Goal: Transaction & Acquisition: Purchase product/service

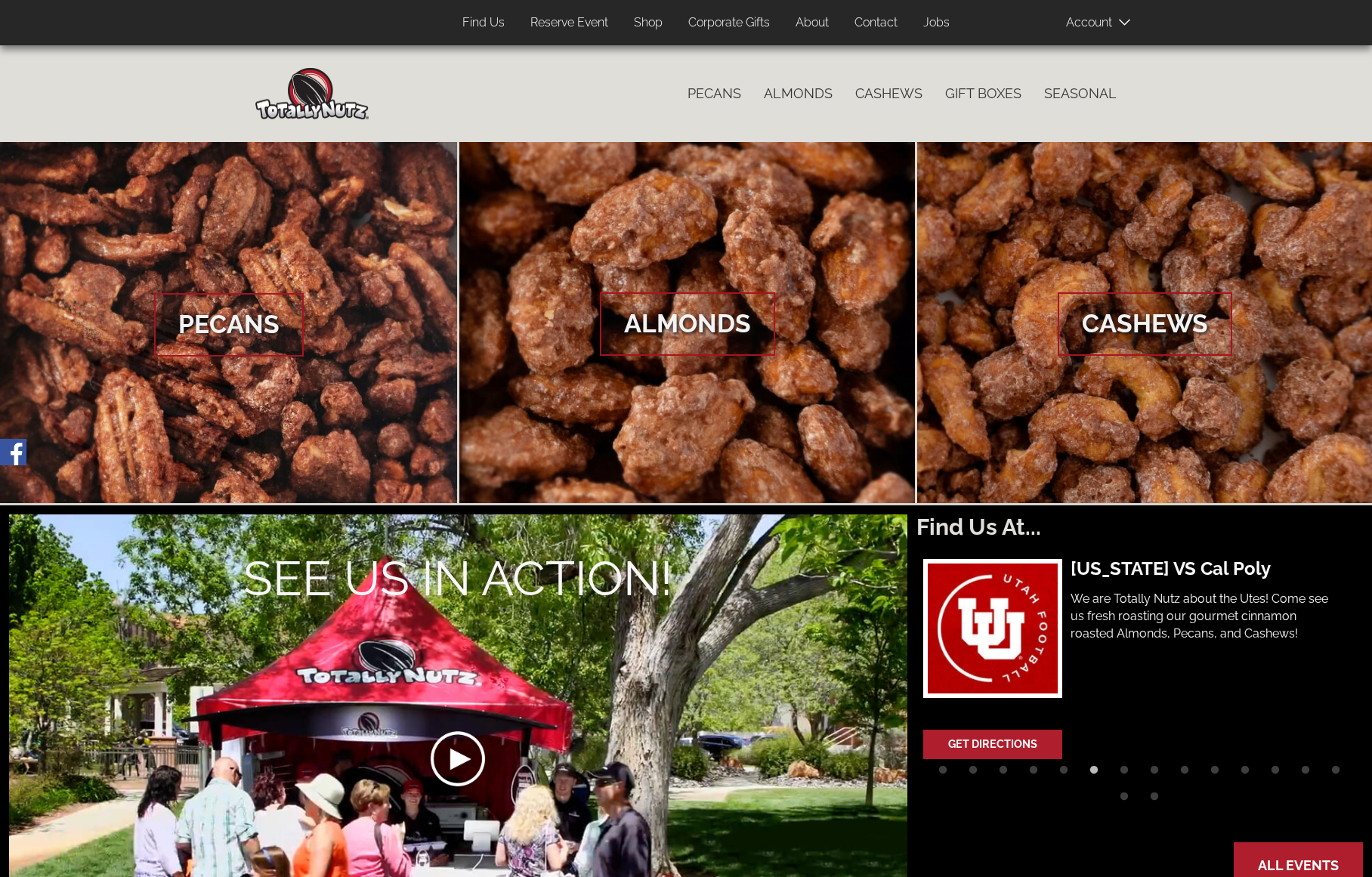
click at [644, 22] on link "Shop" at bounding box center [648, 23] width 51 height 29
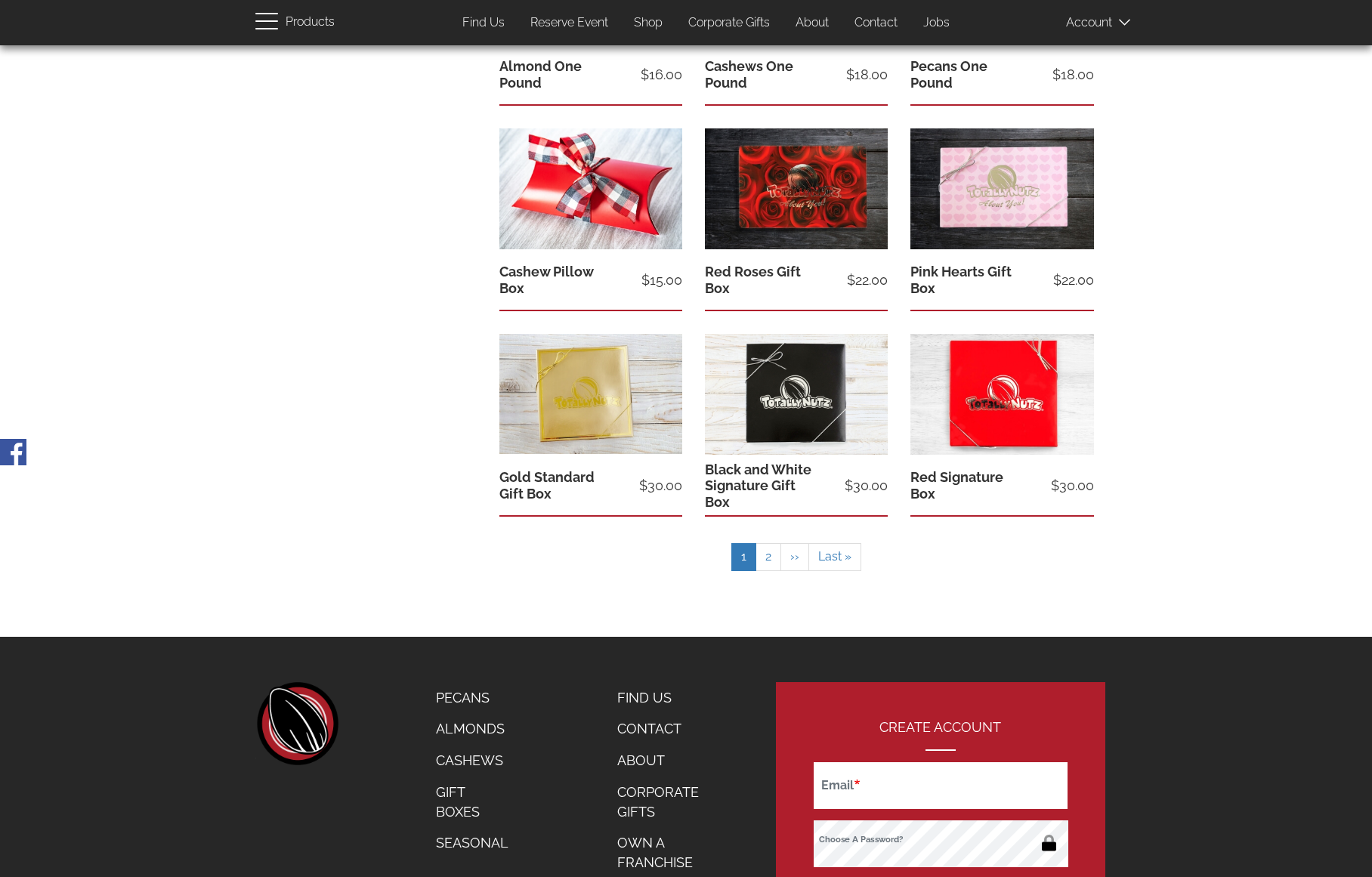
scroll to position [529, 0]
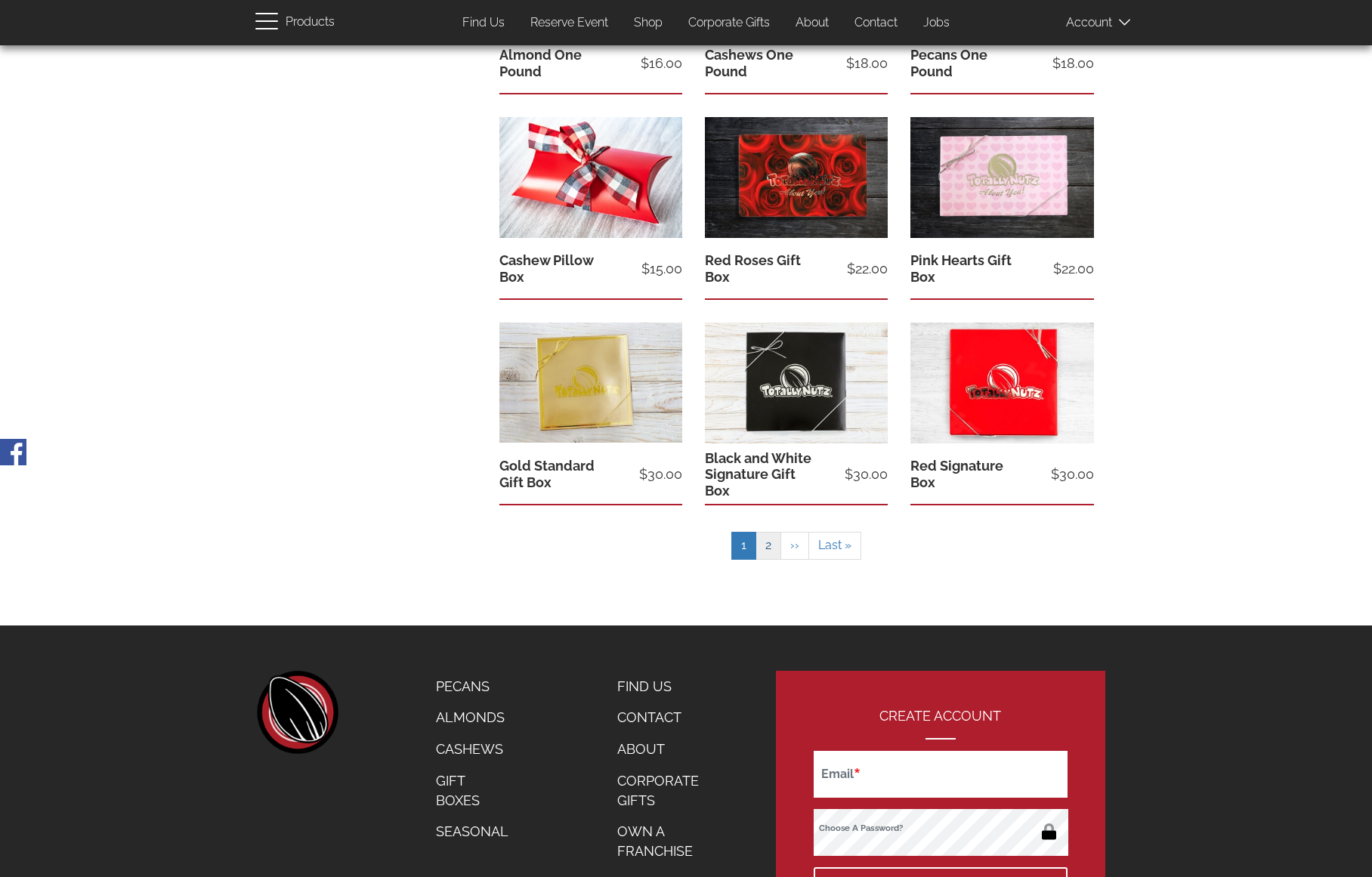
click at [770, 545] on link "Page 2" at bounding box center [769, 545] width 26 height 28
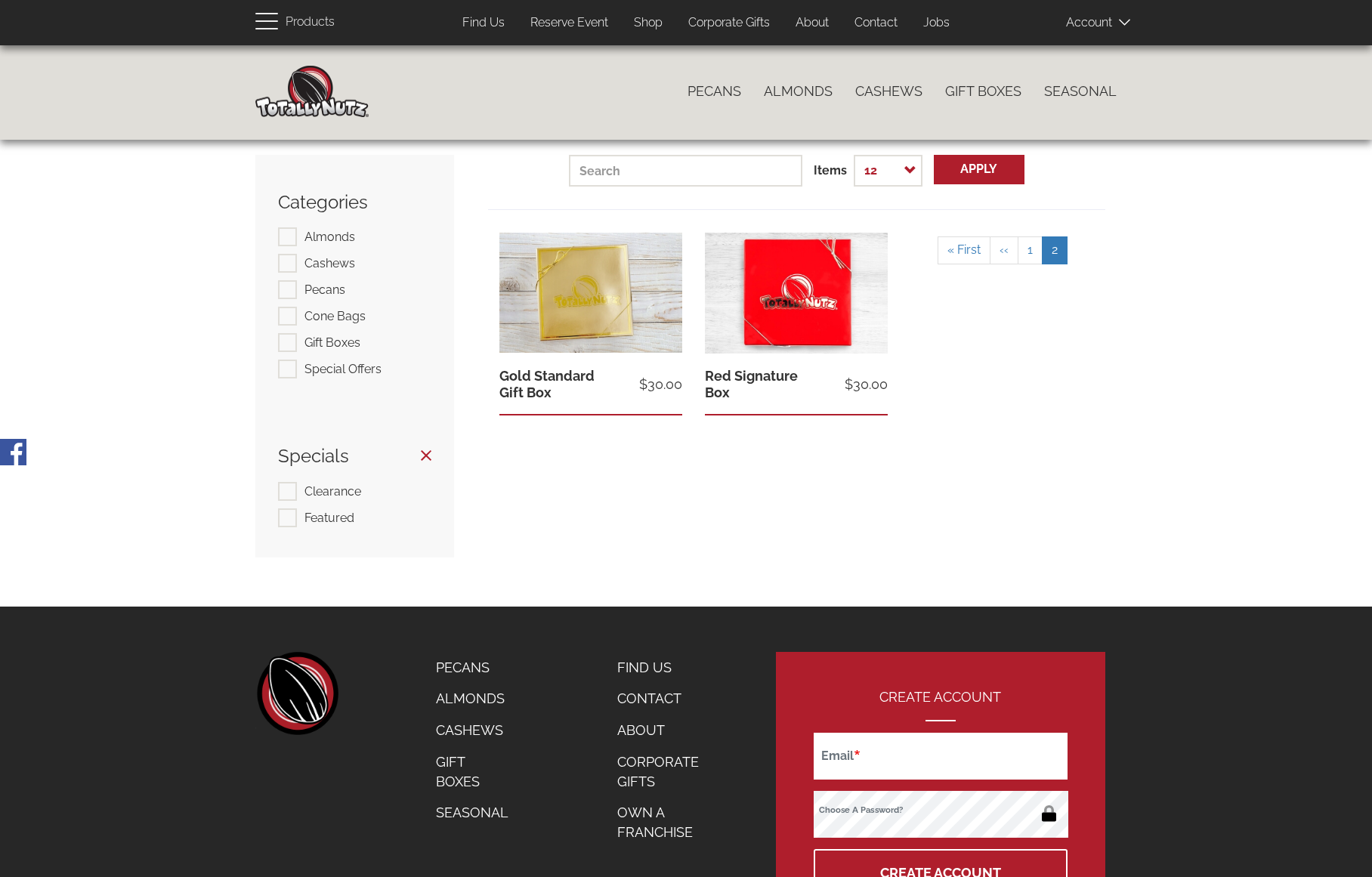
scroll to position [0, 0]
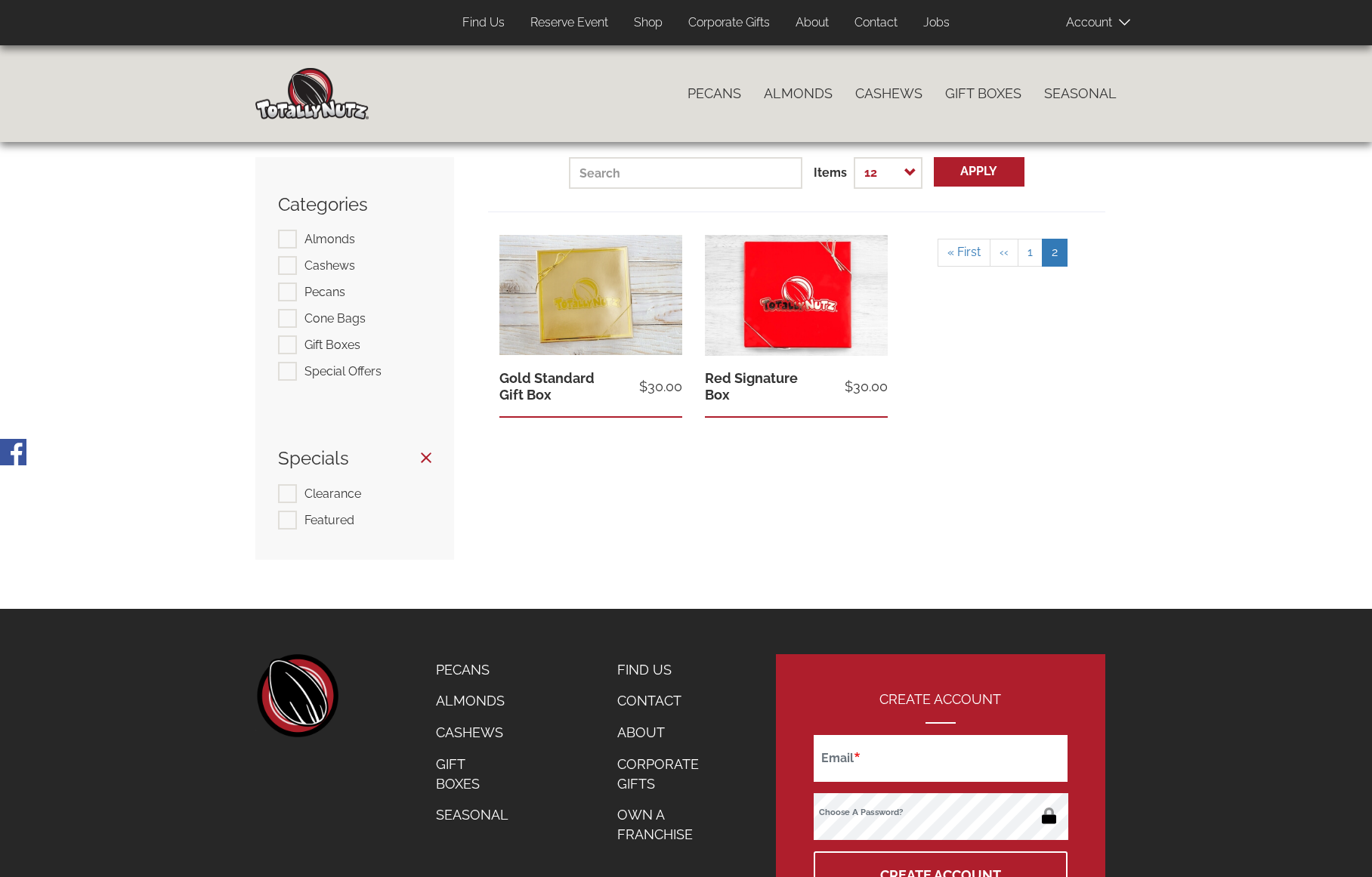
click at [290, 375] on label "Special Offers" at bounding box center [330, 371] width 104 height 19
checkbox input "true"
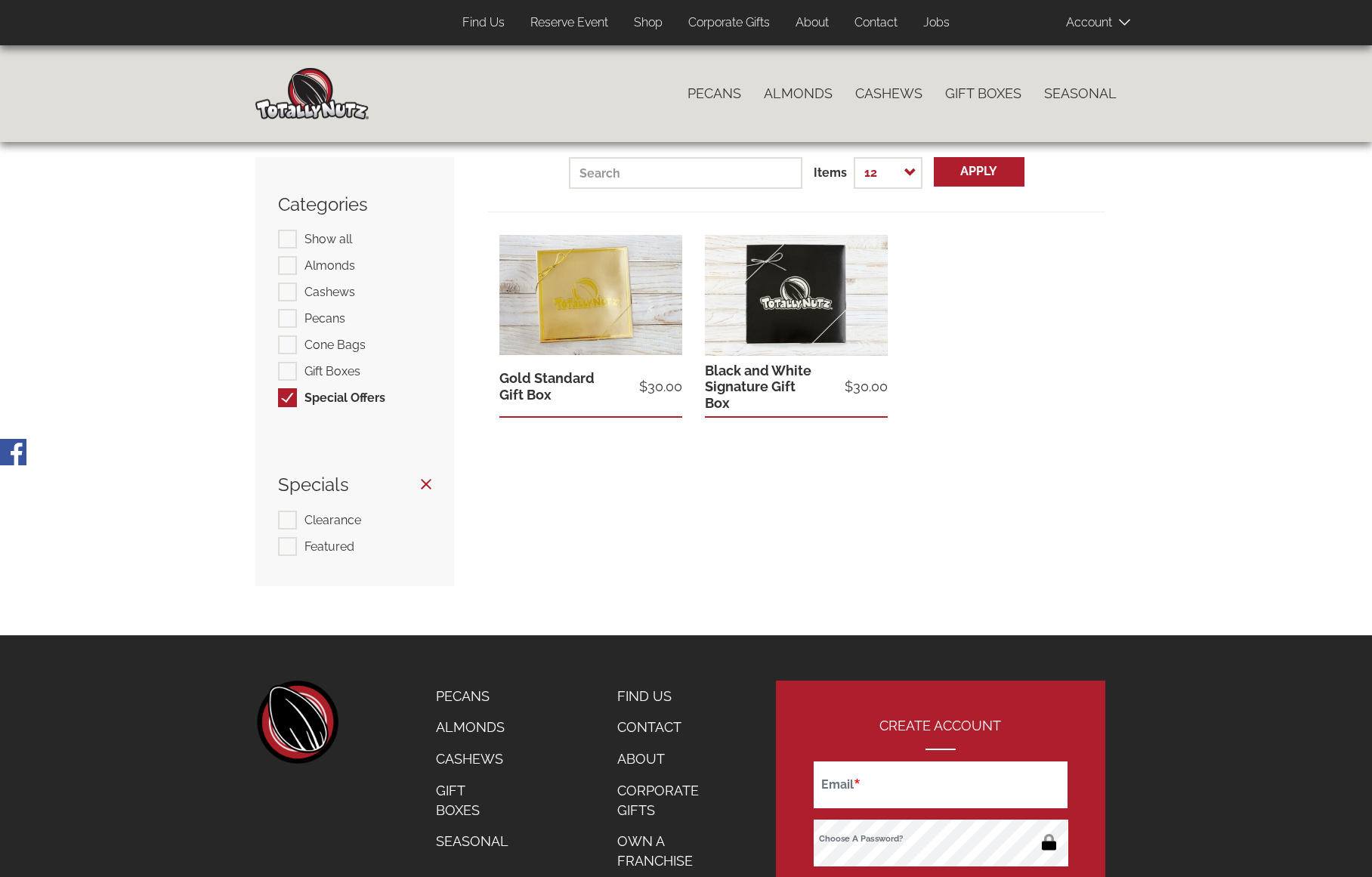
click at [288, 369] on label "Gift Boxes" at bounding box center [320, 371] width 83 height 19
checkbox input "true"
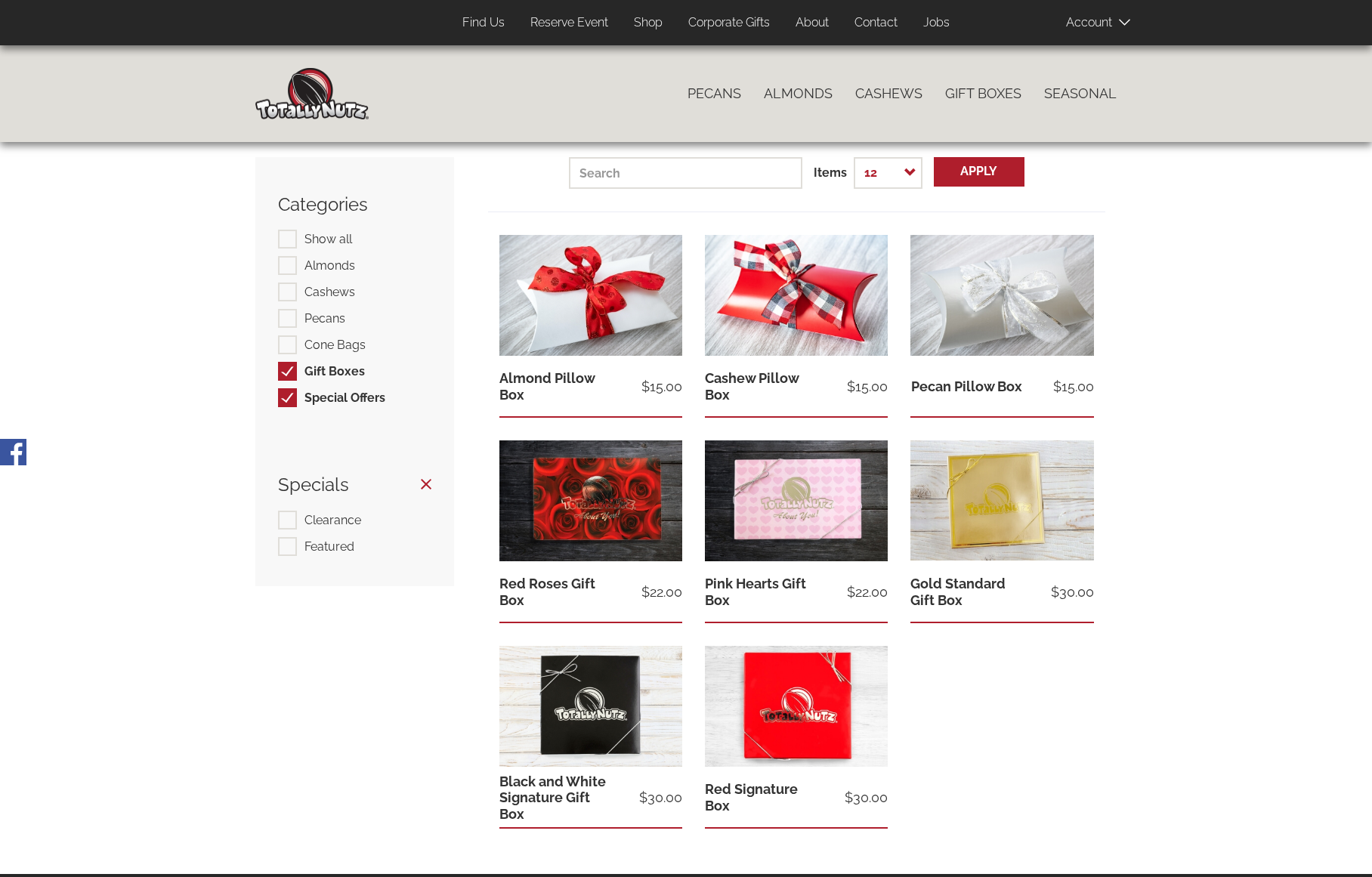
click at [285, 343] on label "Cone Bags" at bounding box center [321, 344] width 87 height 19
checkbox input "true"
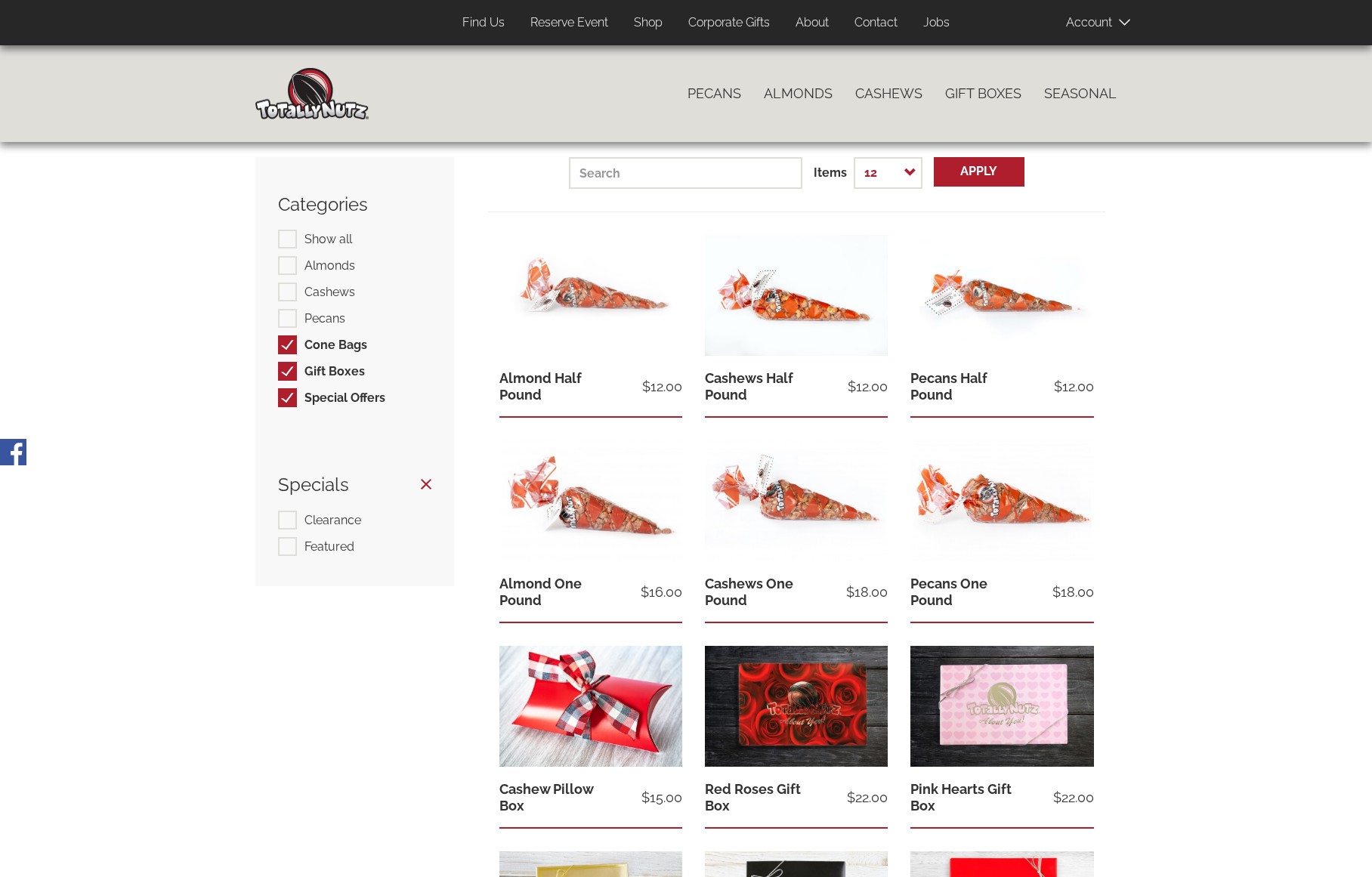
click at [286, 365] on label "Gift Boxes" at bounding box center [321, 371] width 87 height 19
checkbox input "false"
click at [287, 391] on label "Special Offers" at bounding box center [332, 398] width 107 height 19
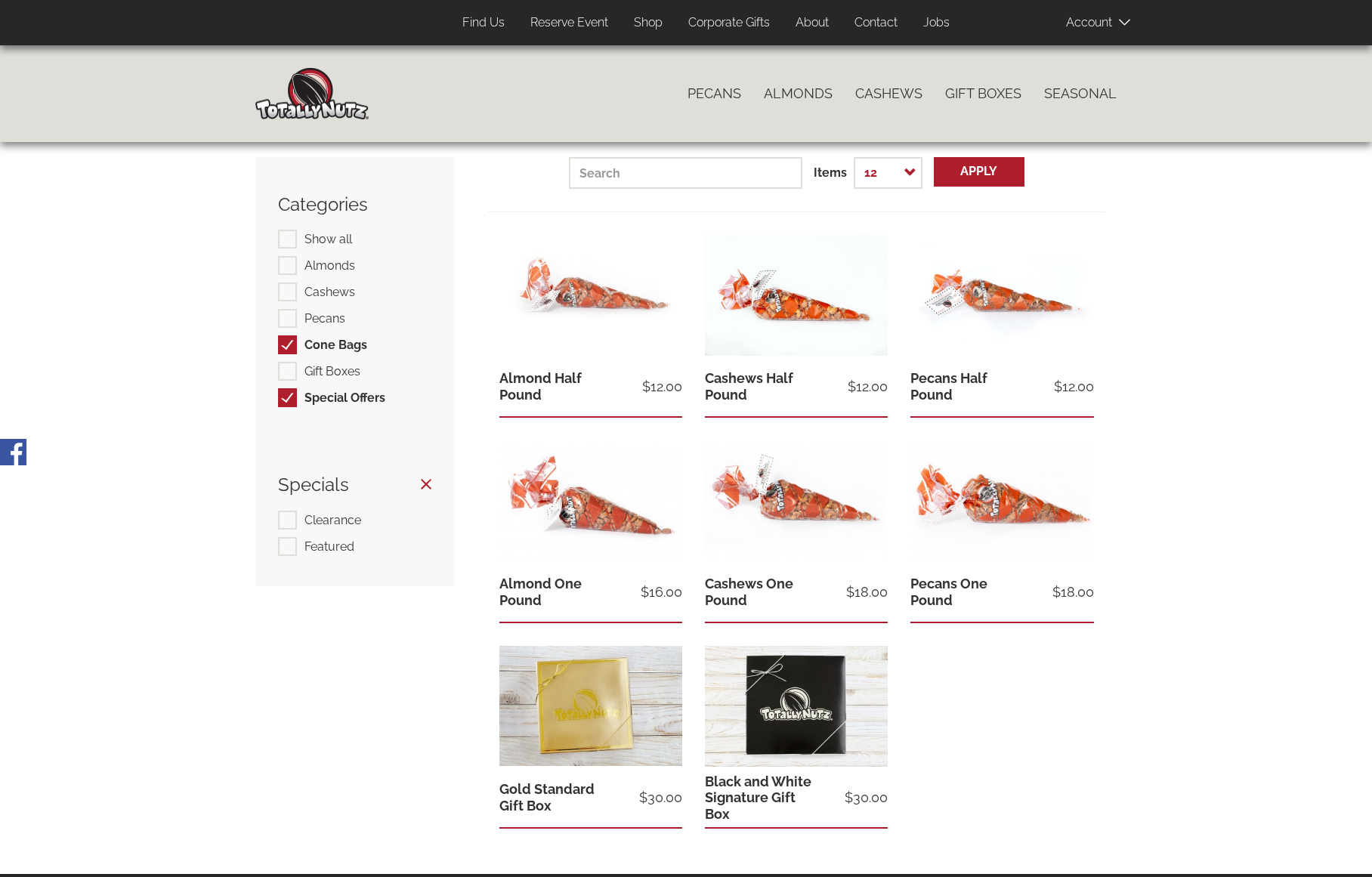
click at [284, 395] on label "Special Offers" at bounding box center [332, 398] width 107 height 19
checkbox input "false"
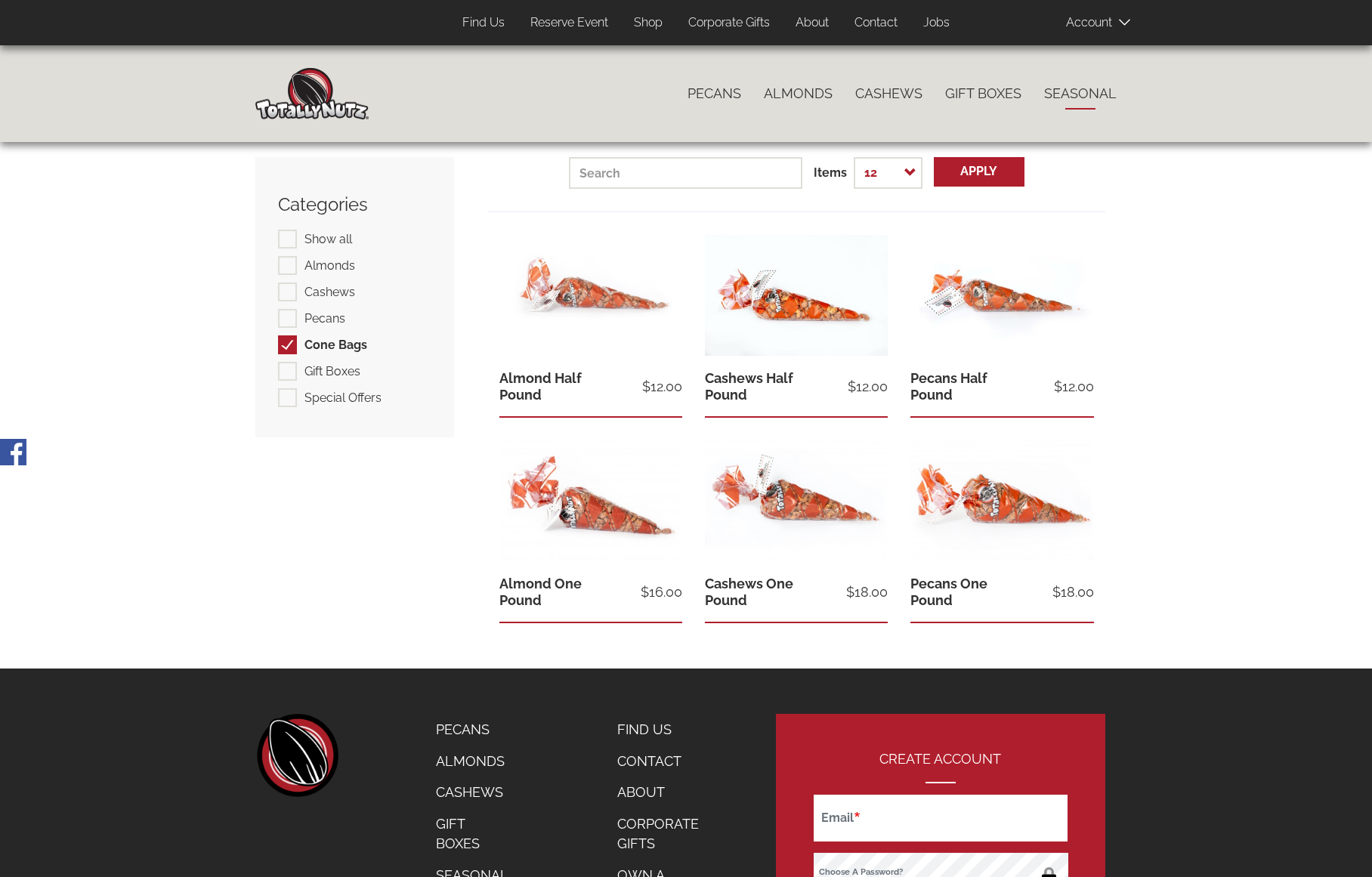
click at [1063, 96] on link "Seasonal" at bounding box center [1081, 94] width 96 height 32
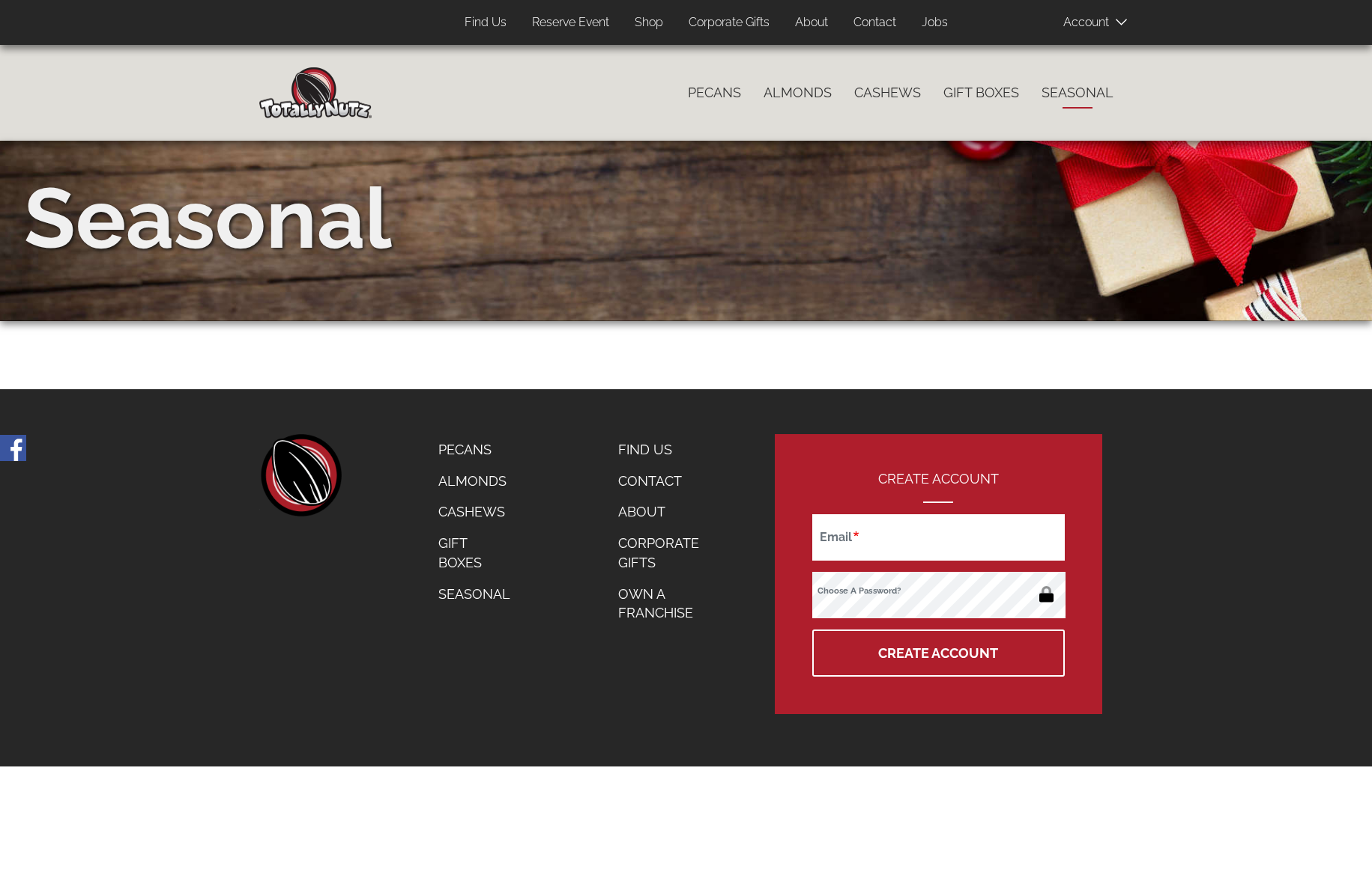
click at [651, 27] on link "Shop" at bounding box center [649, 23] width 51 height 29
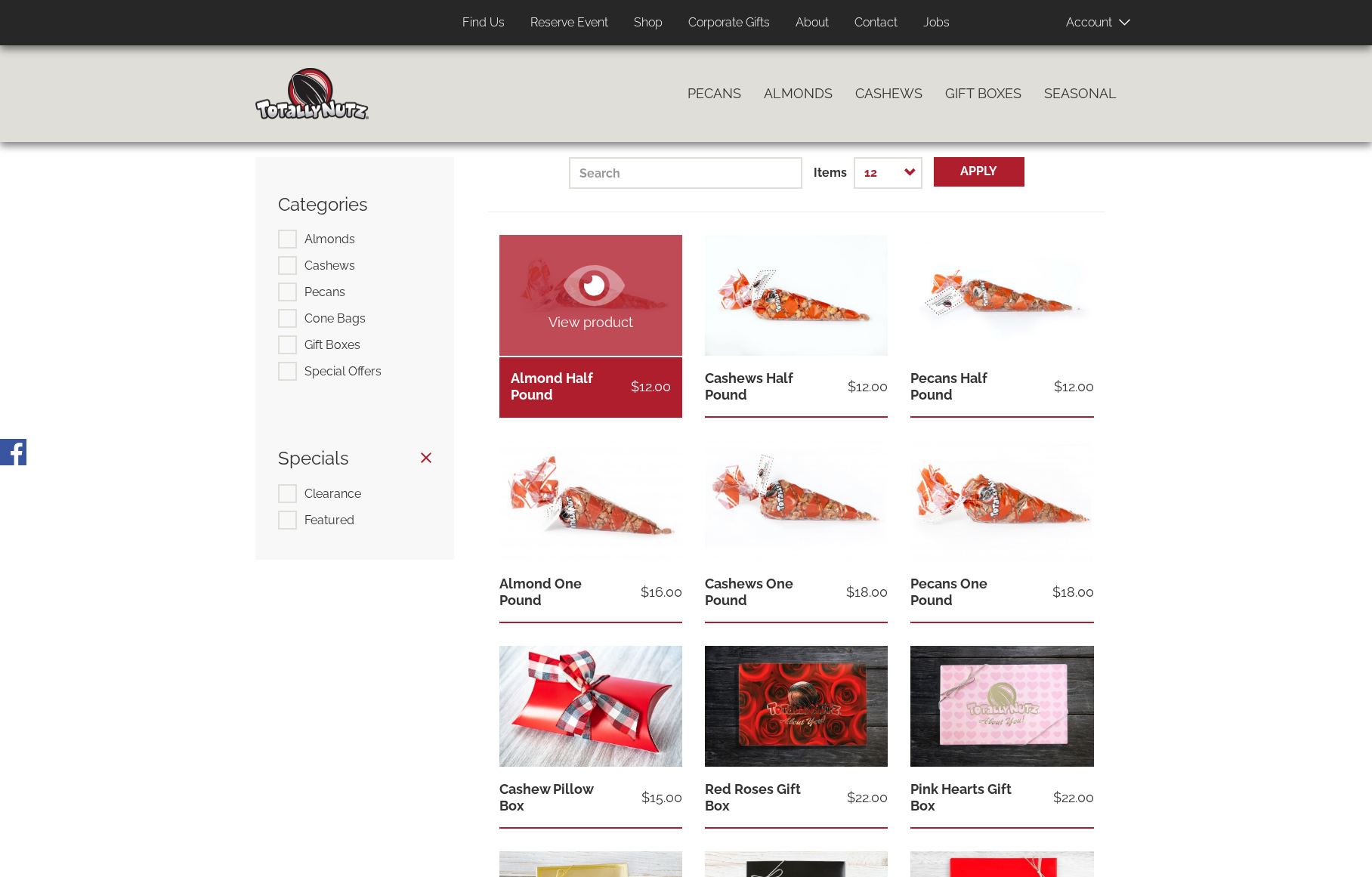
click at [593, 400] on link "Almond Half Pound" at bounding box center [552, 386] width 83 height 32
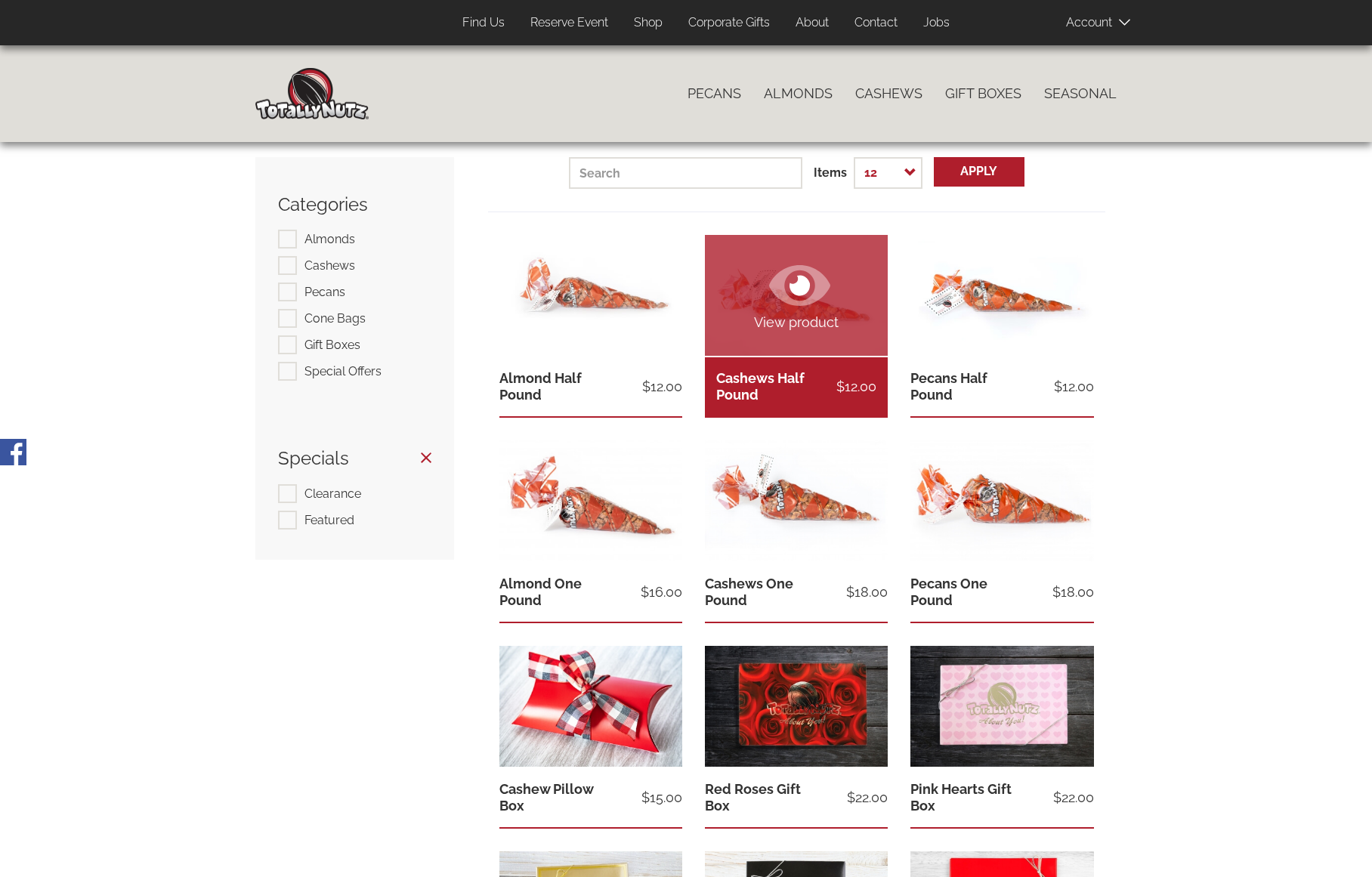
click at [793, 339] on link "View product" at bounding box center [796, 296] width 183 height 121
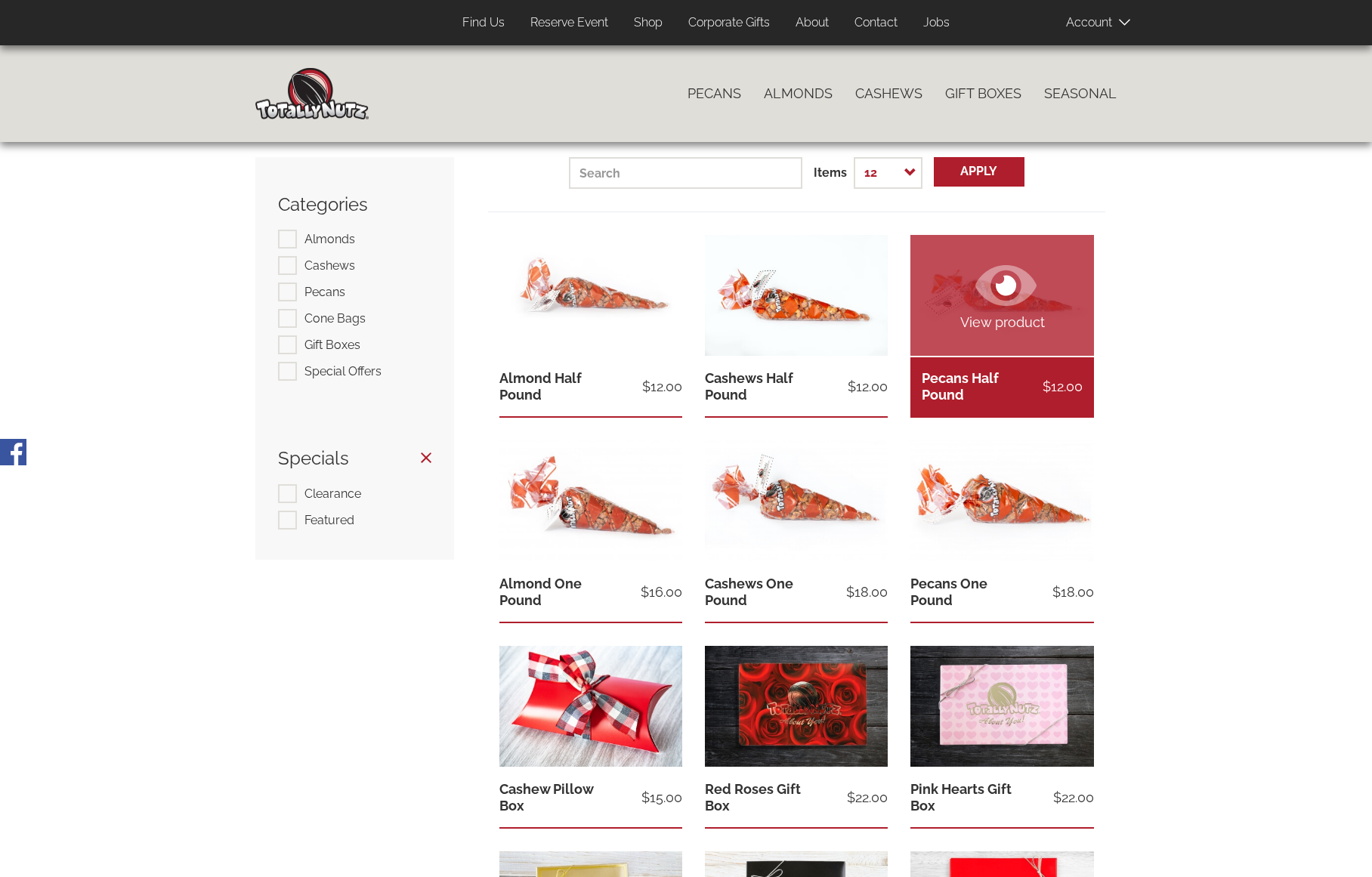
click at [1018, 311] on icon at bounding box center [1006, 285] width 62 height 54
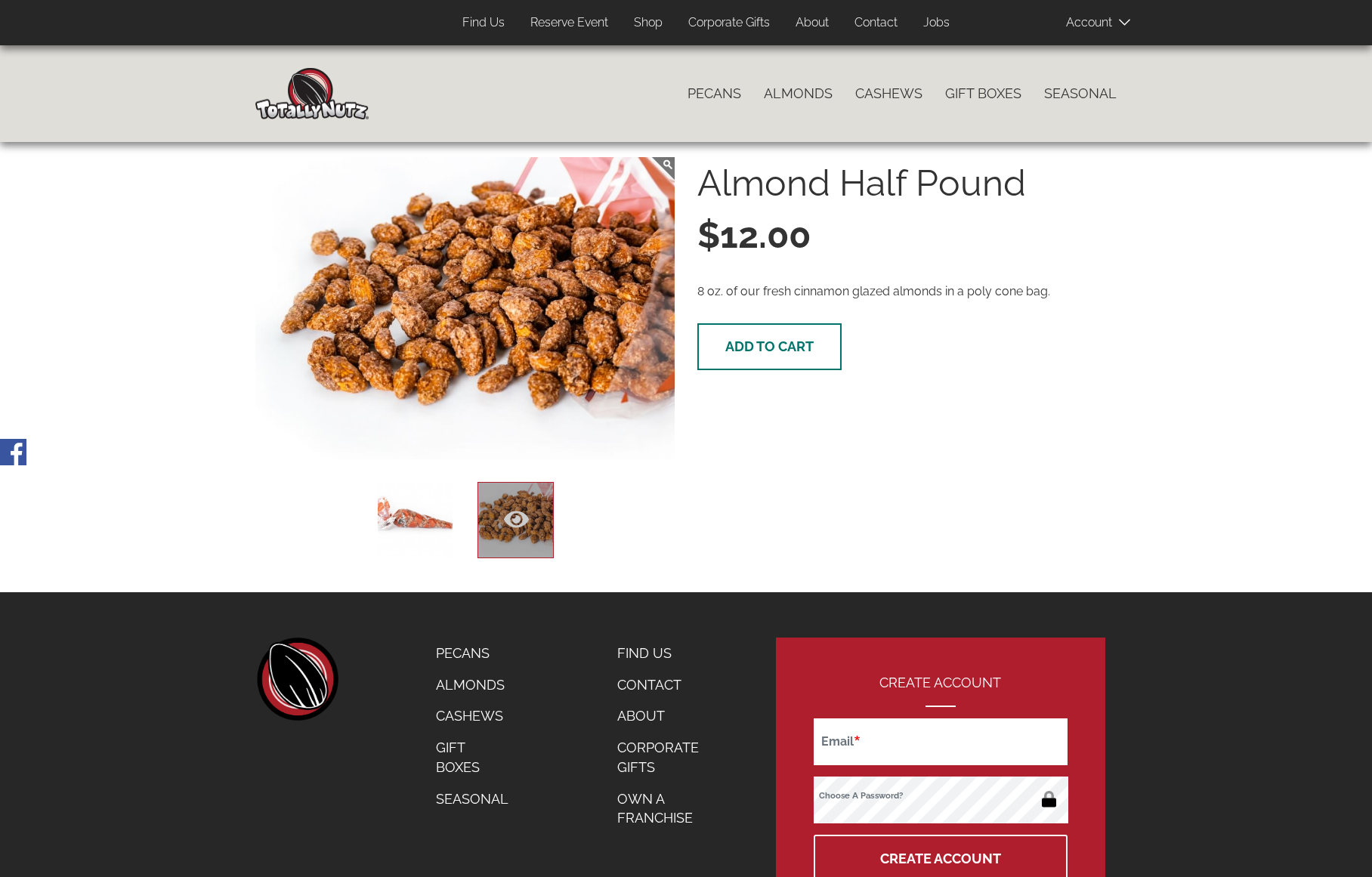
click at [767, 348] on span "Add to cart" at bounding box center [770, 346] width 88 height 16
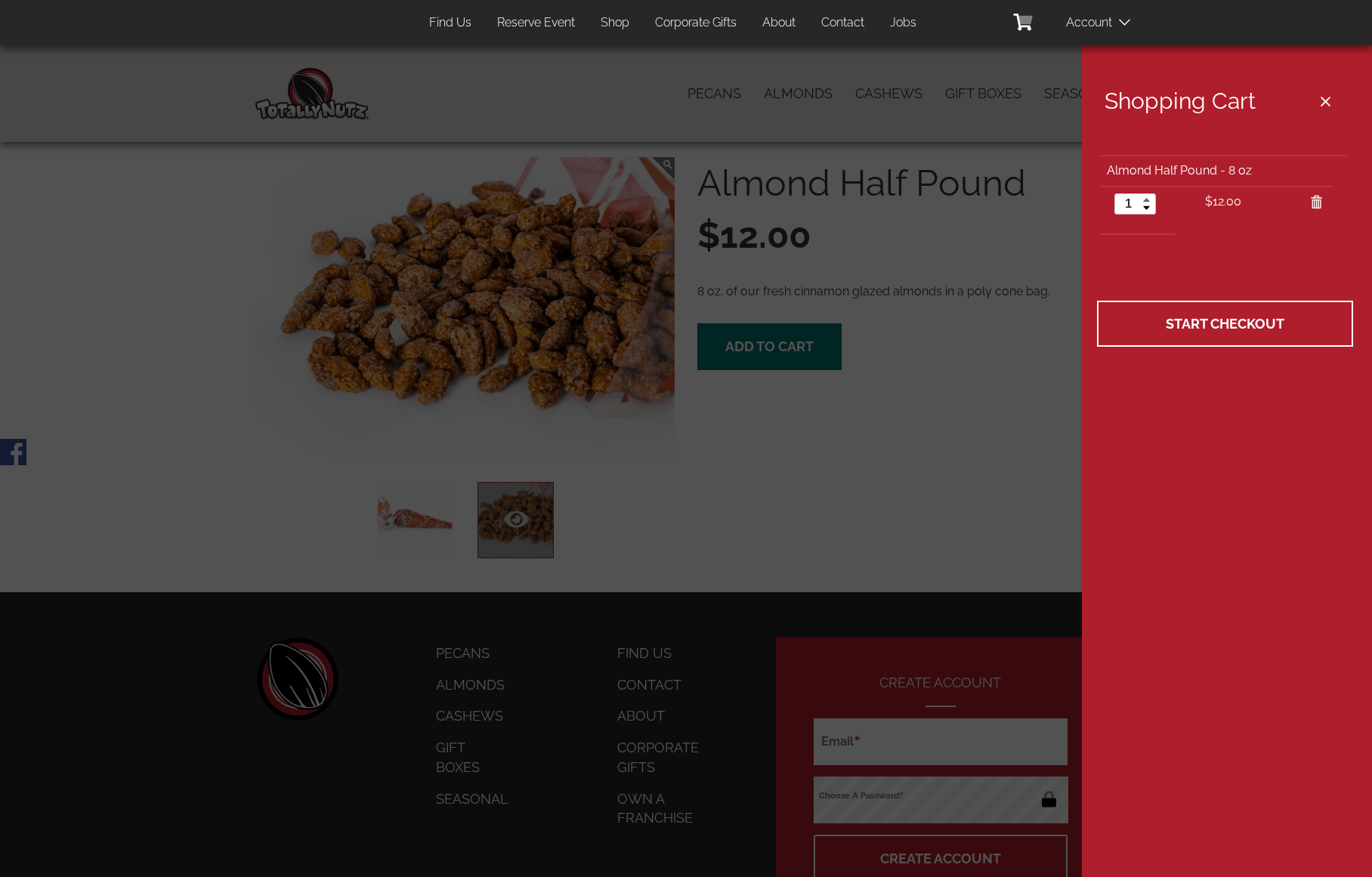
type input "2"
click at [1144, 201] on link at bounding box center [1146, 198] width 17 height 10
click at [1326, 100] on button "Close cart" at bounding box center [1326, 101] width 55 height 35
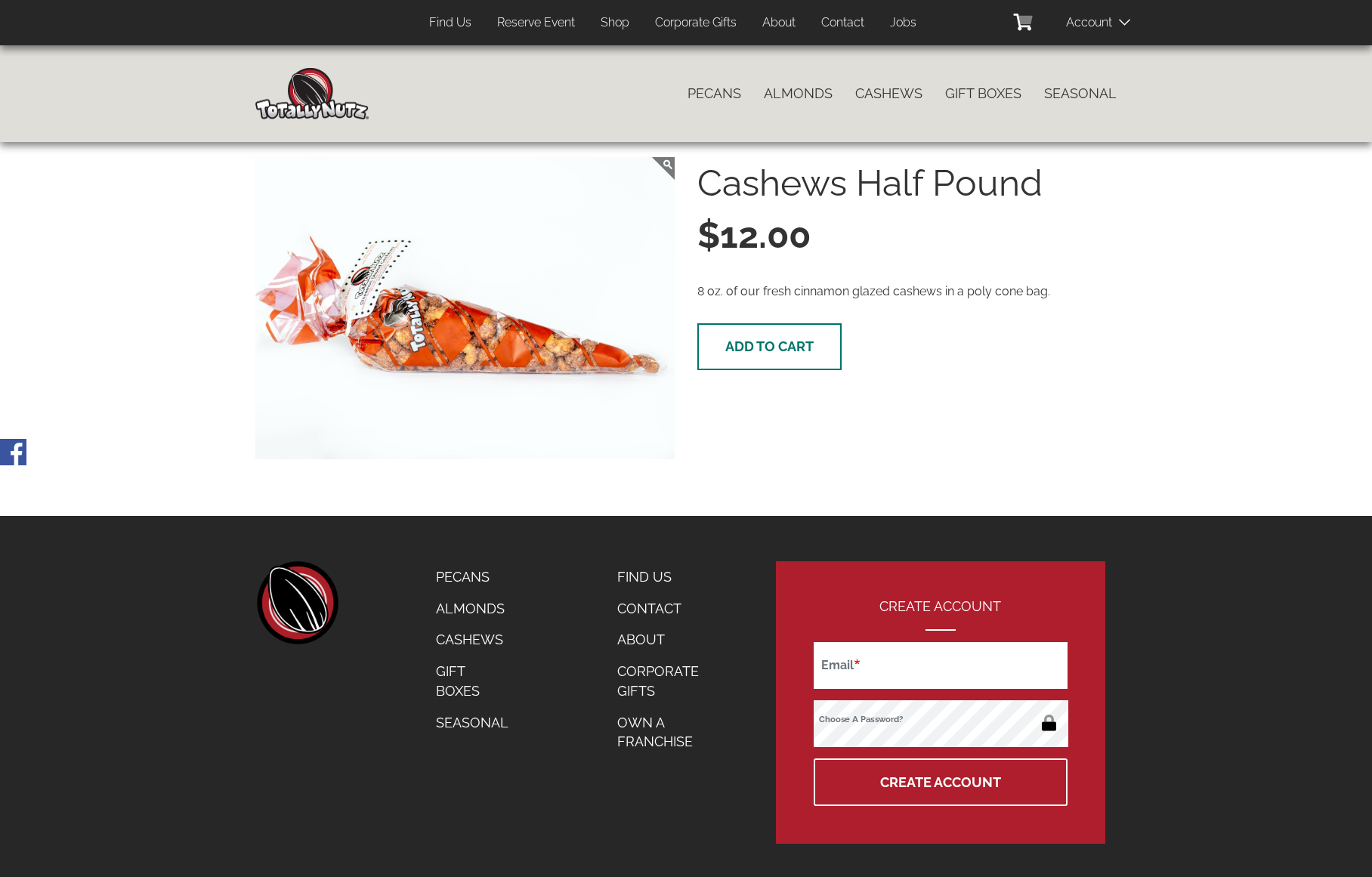
click at [772, 354] on button "Add to cart" at bounding box center [769, 346] width 144 height 47
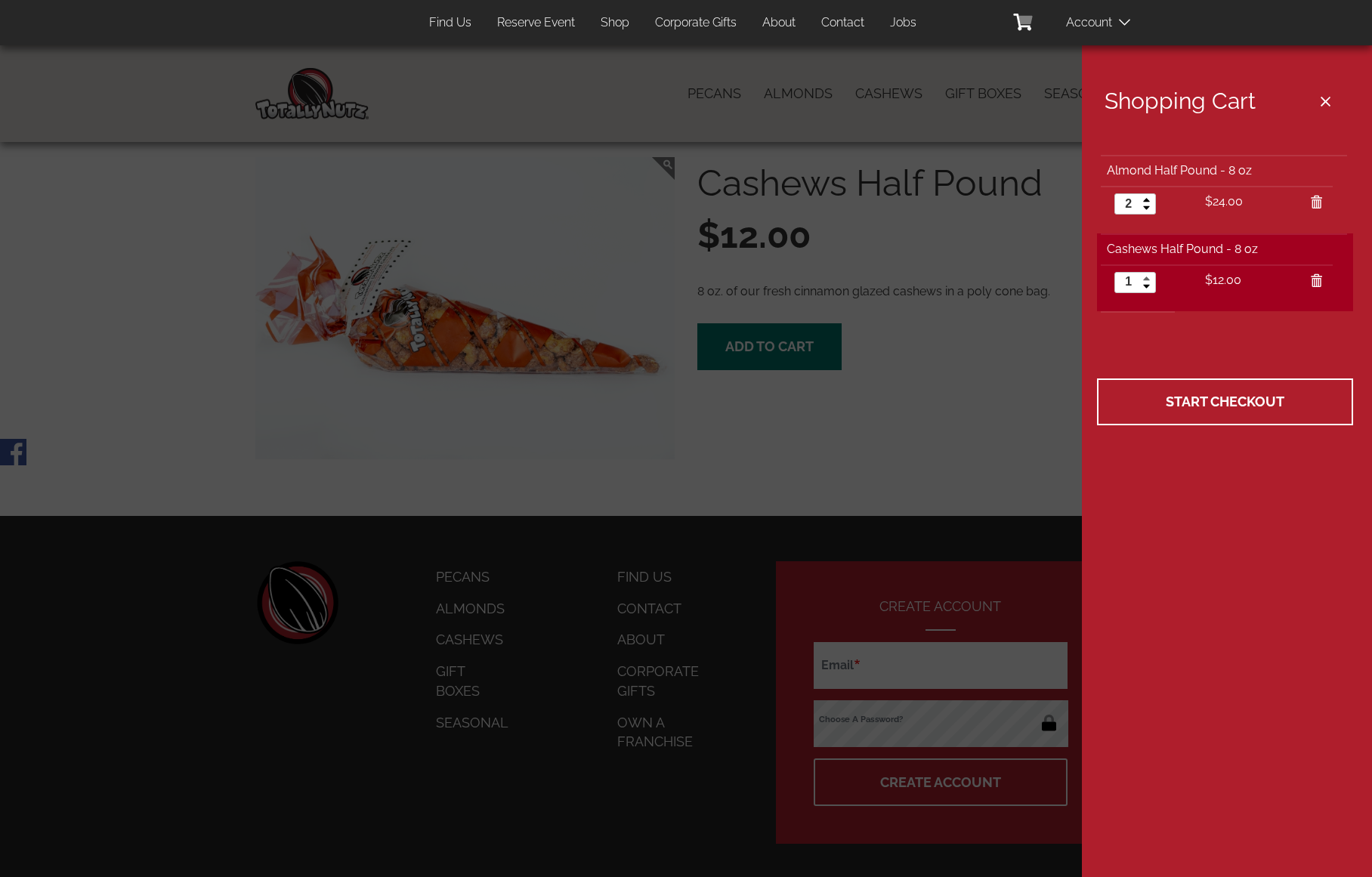
type input "2"
click at [1149, 279] on link at bounding box center [1146, 277] width 17 height 10
click at [1321, 105] on button "Close cart" at bounding box center [1326, 101] width 55 height 35
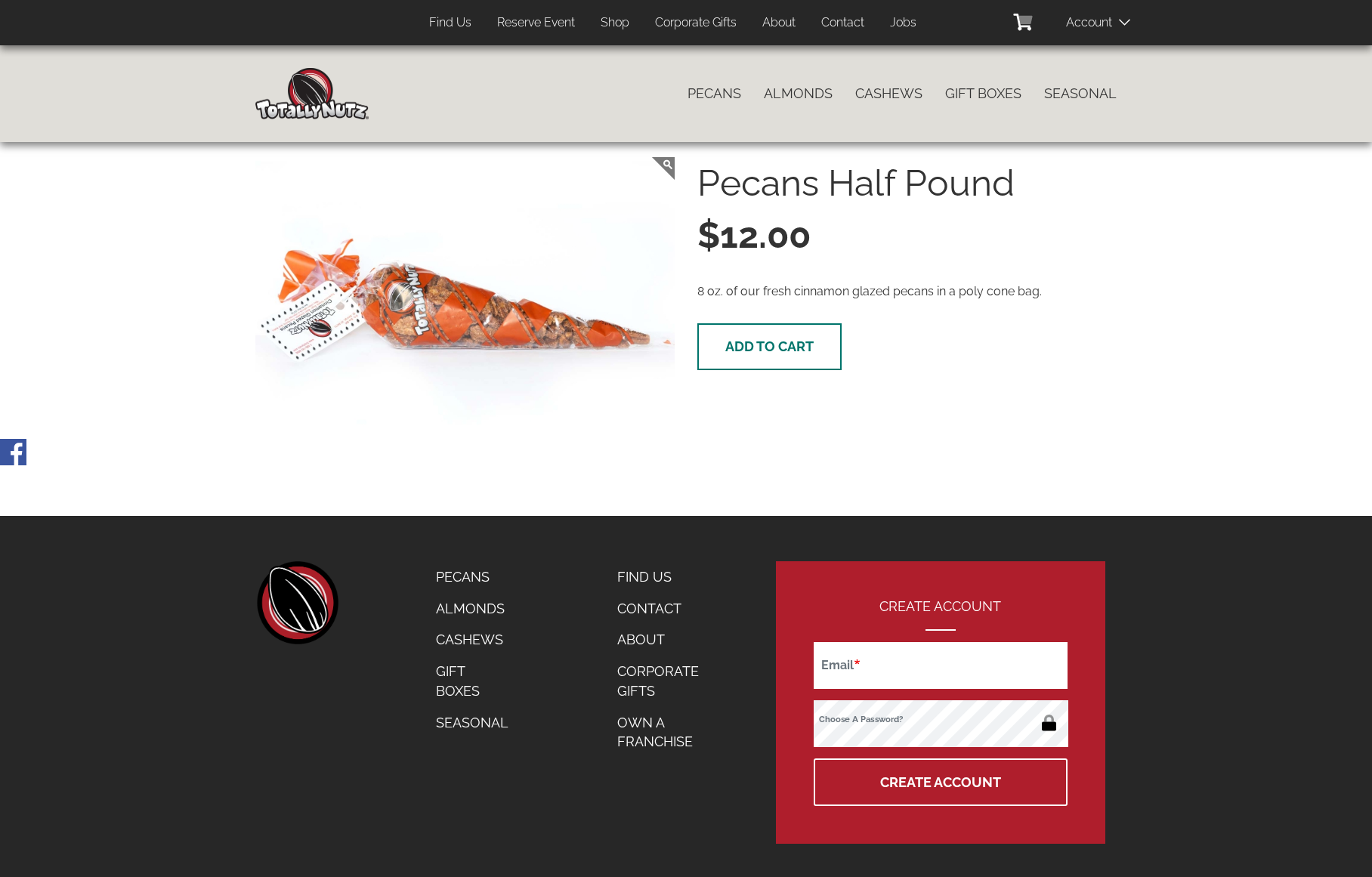
click at [785, 350] on span "Add to cart" at bounding box center [770, 346] width 88 height 16
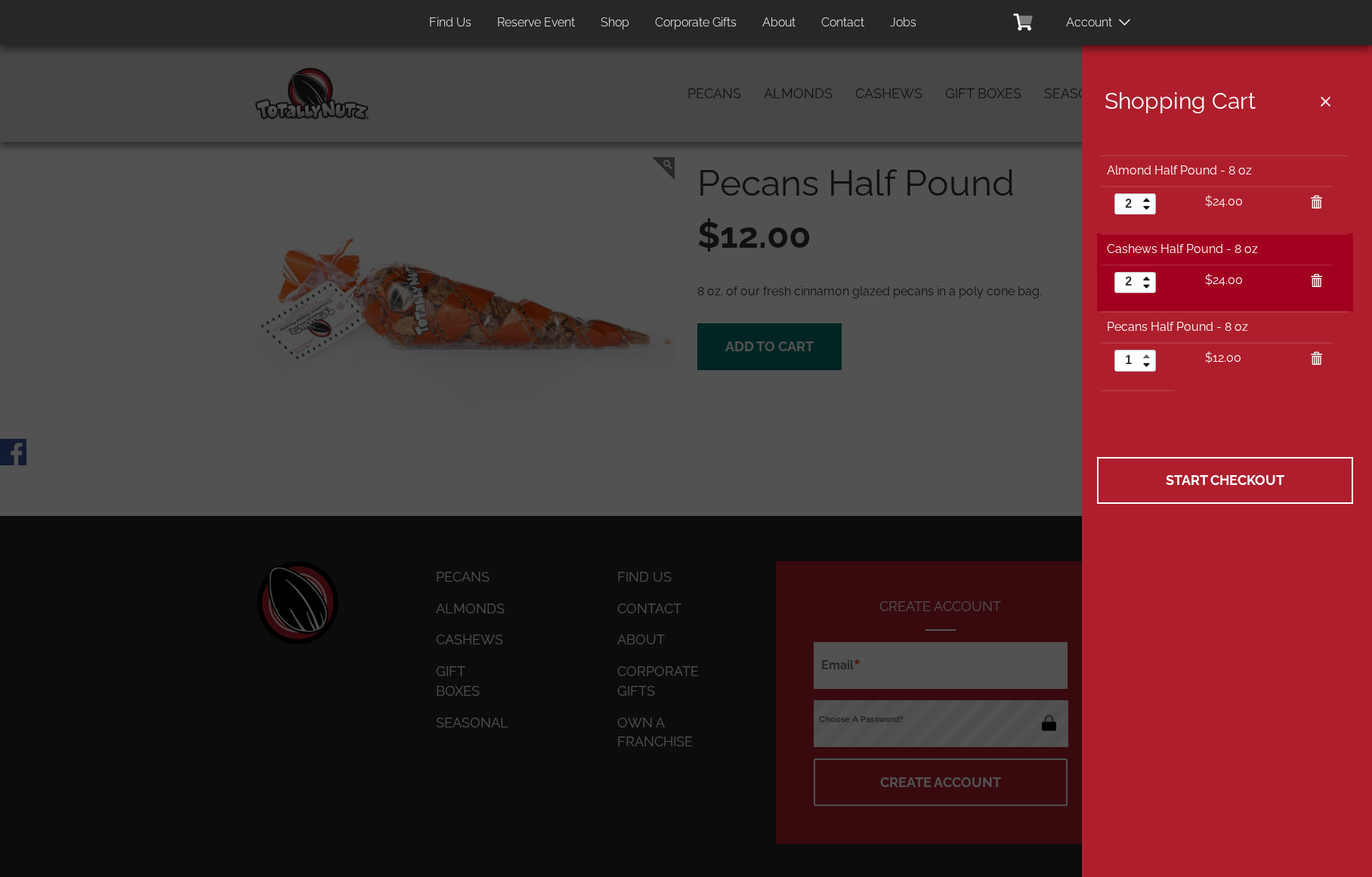
type input "2"
click at [1150, 356] on link at bounding box center [1146, 355] width 17 height 10
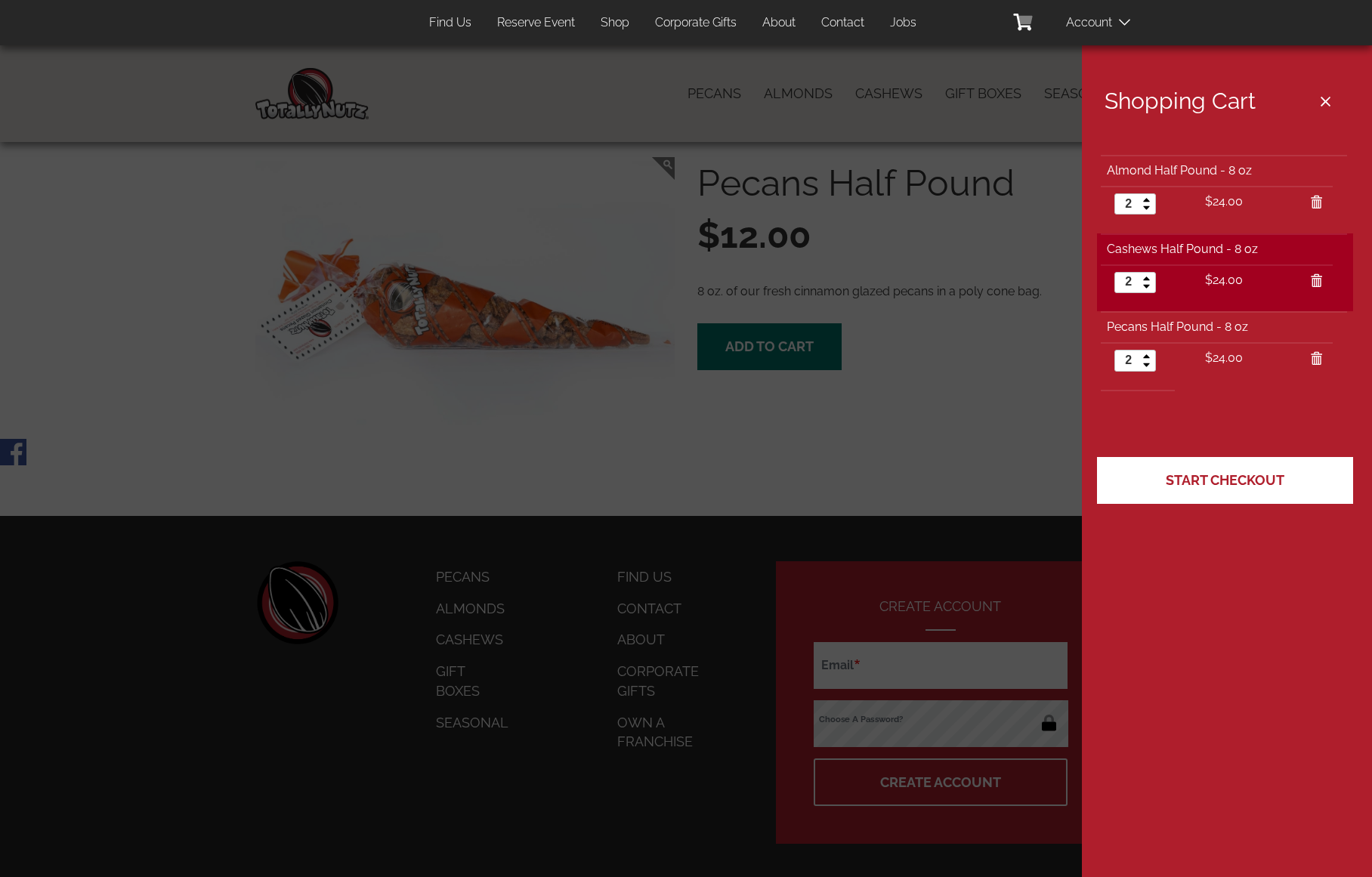
click at [1194, 471] on link "Start Checkout" at bounding box center [1225, 480] width 256 height 47
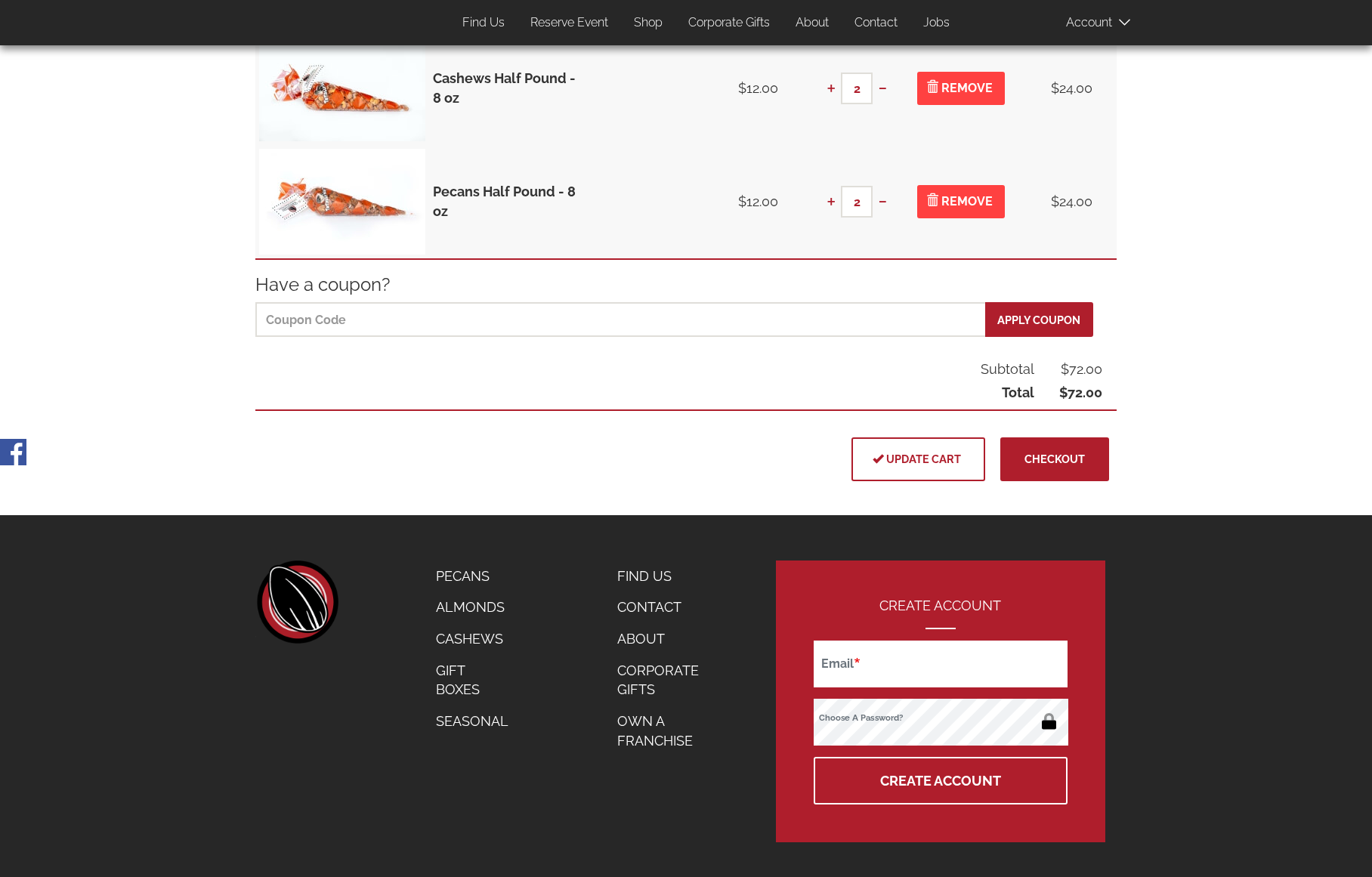
scroll to position [377, 0]
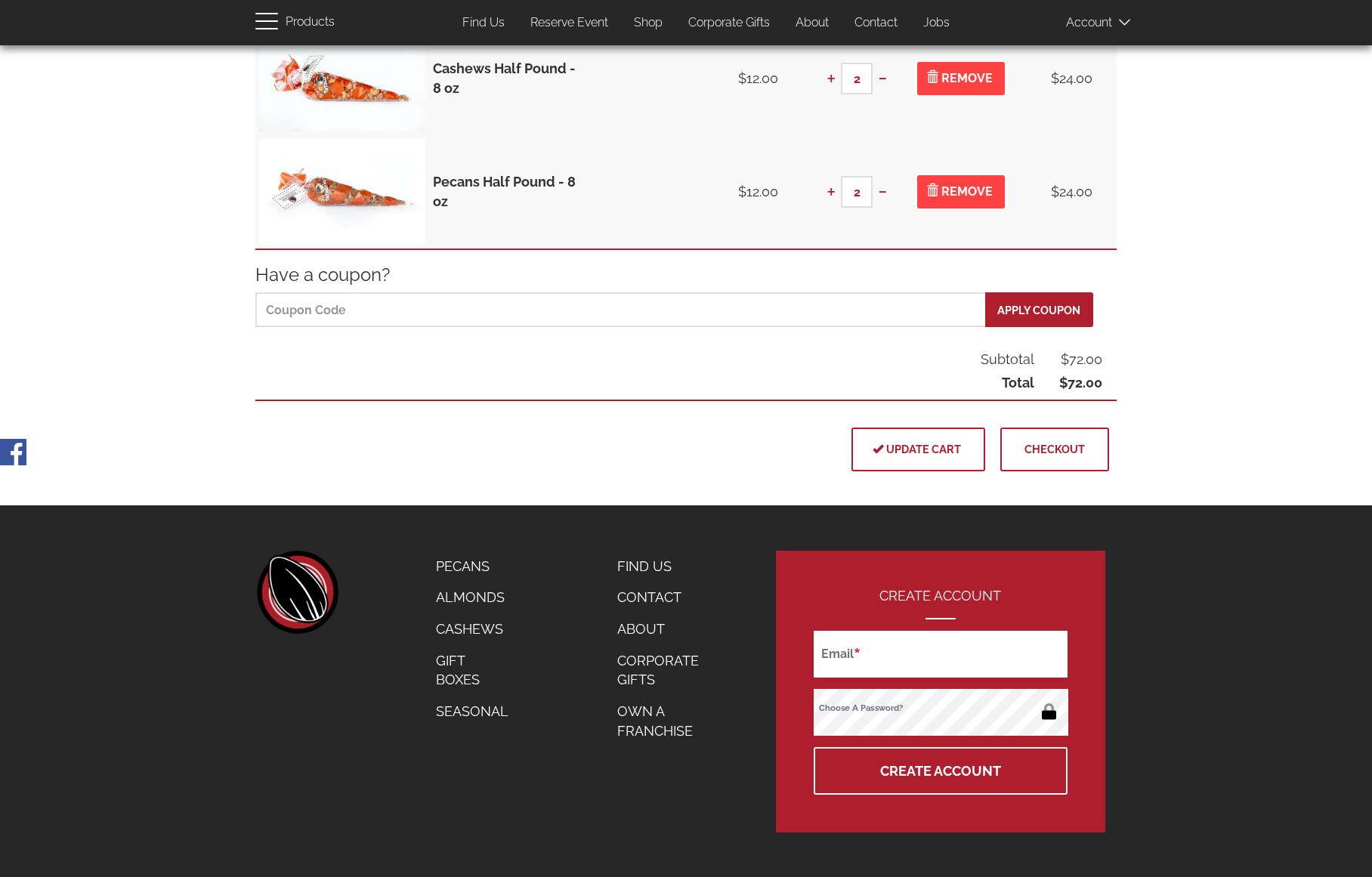
click at [1069, 465] on button "Checkout" at bounding box center [1054, 450] width 108 height 44
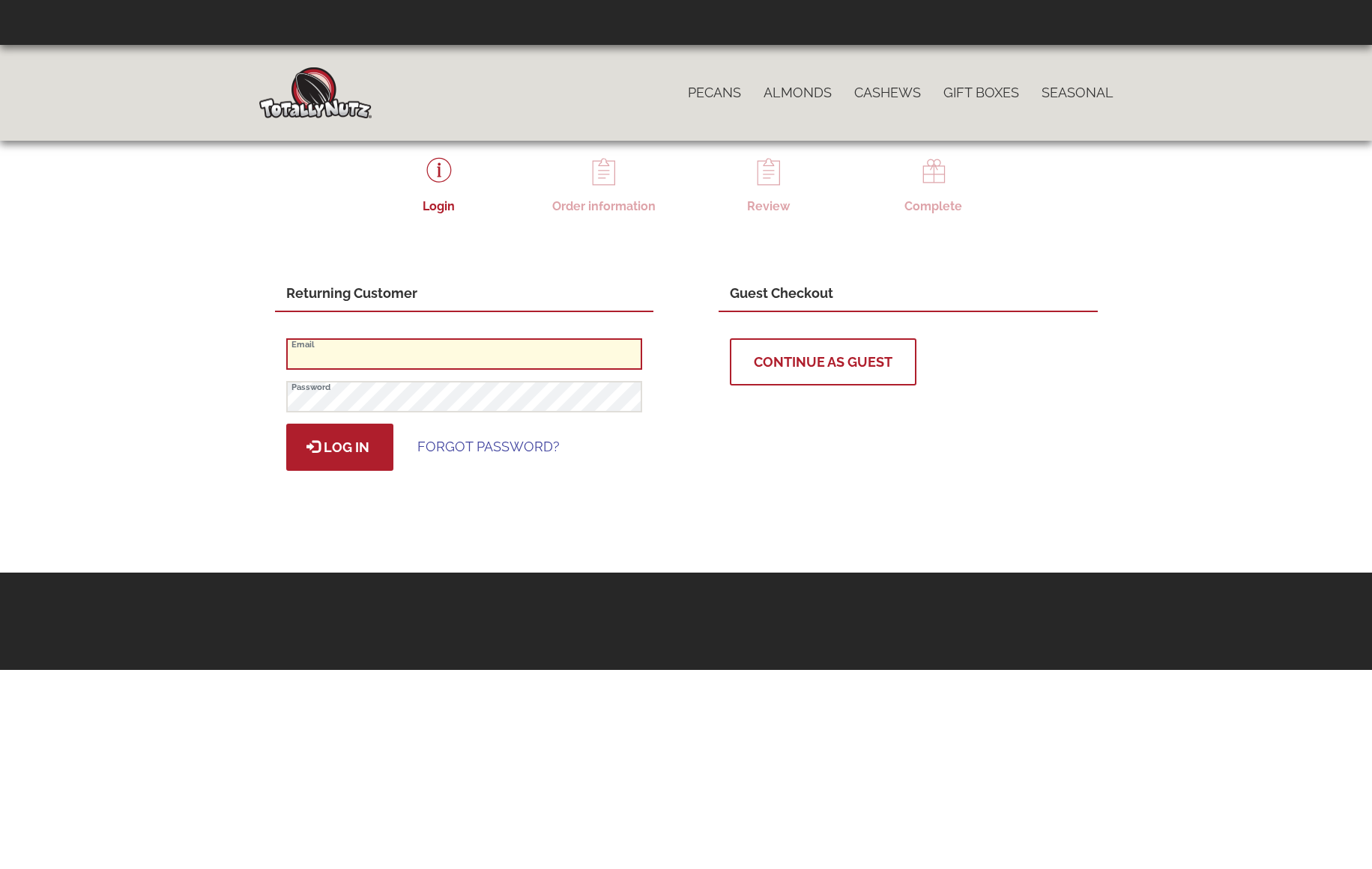
type input "[PERSON_NAME][EMAIL_ADDRESS][PERSON_NAME][DOMAIN_NAME]"
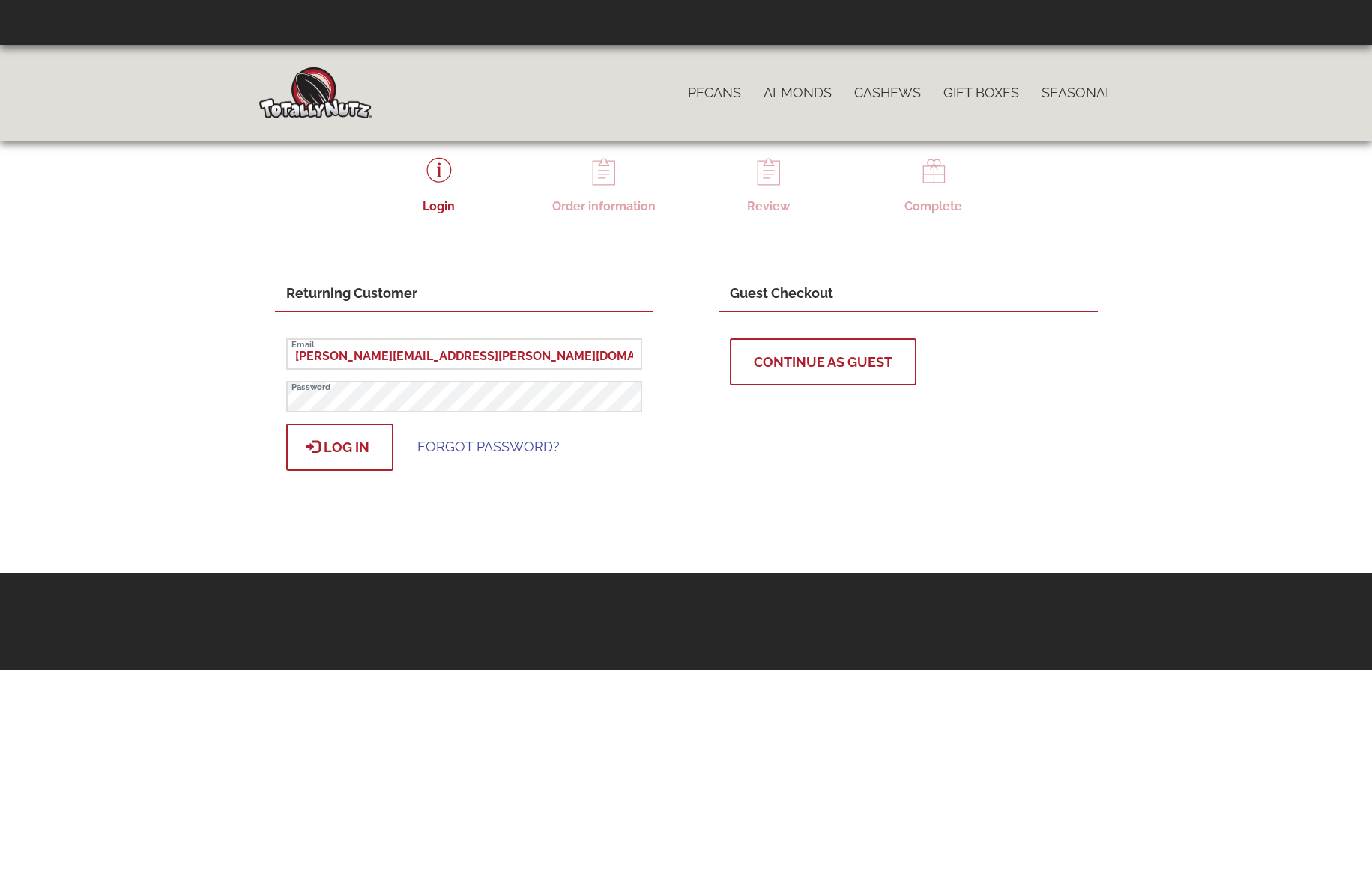
click at [374, 448] on button "Log in" at bounding box center [340, 448] width 107 height 47
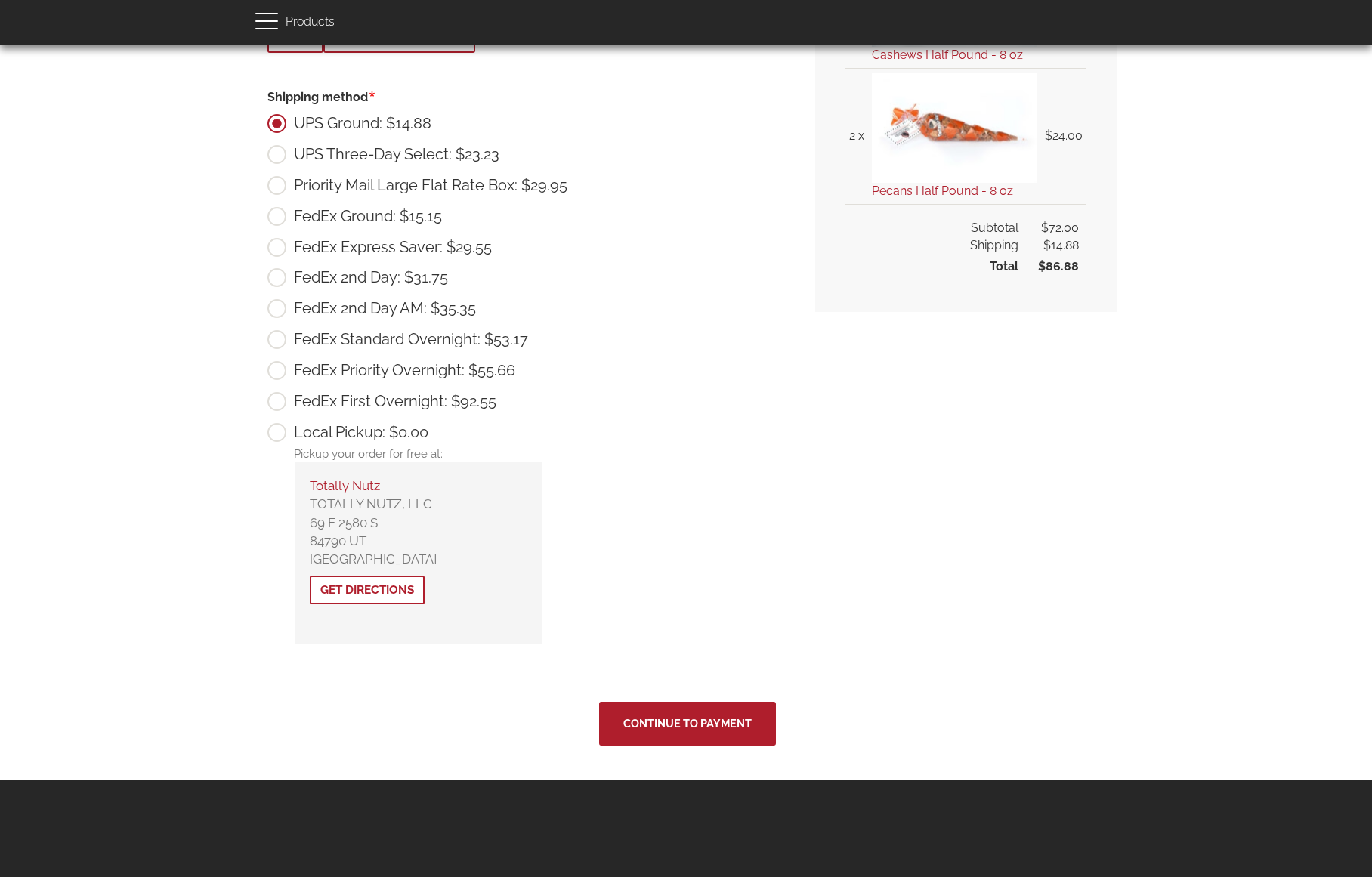
scroll to position [533, 0]
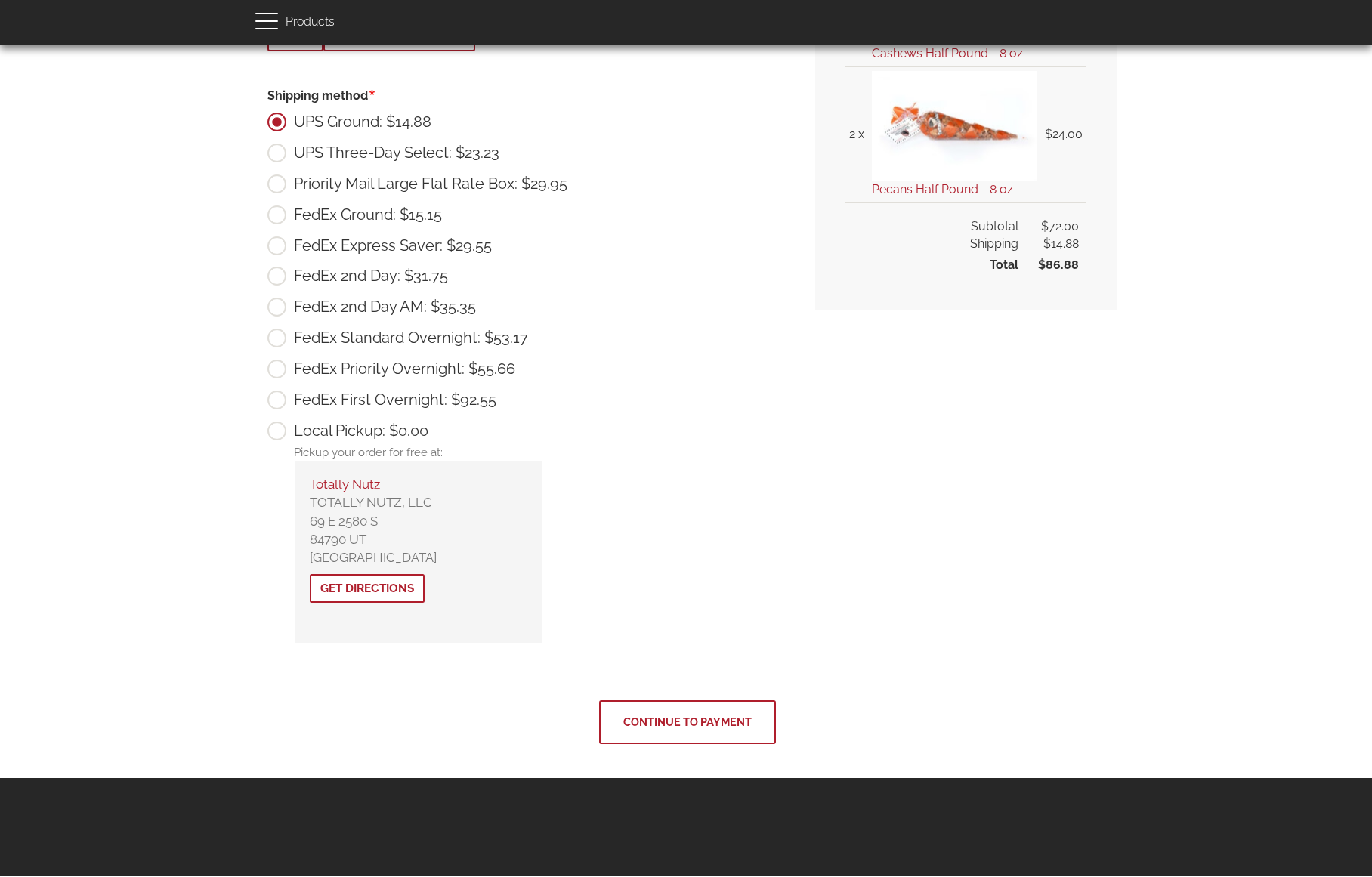
click at [670, 734] on button "Continue to Payment" at bounding box center [688, 723] width 177 height 44
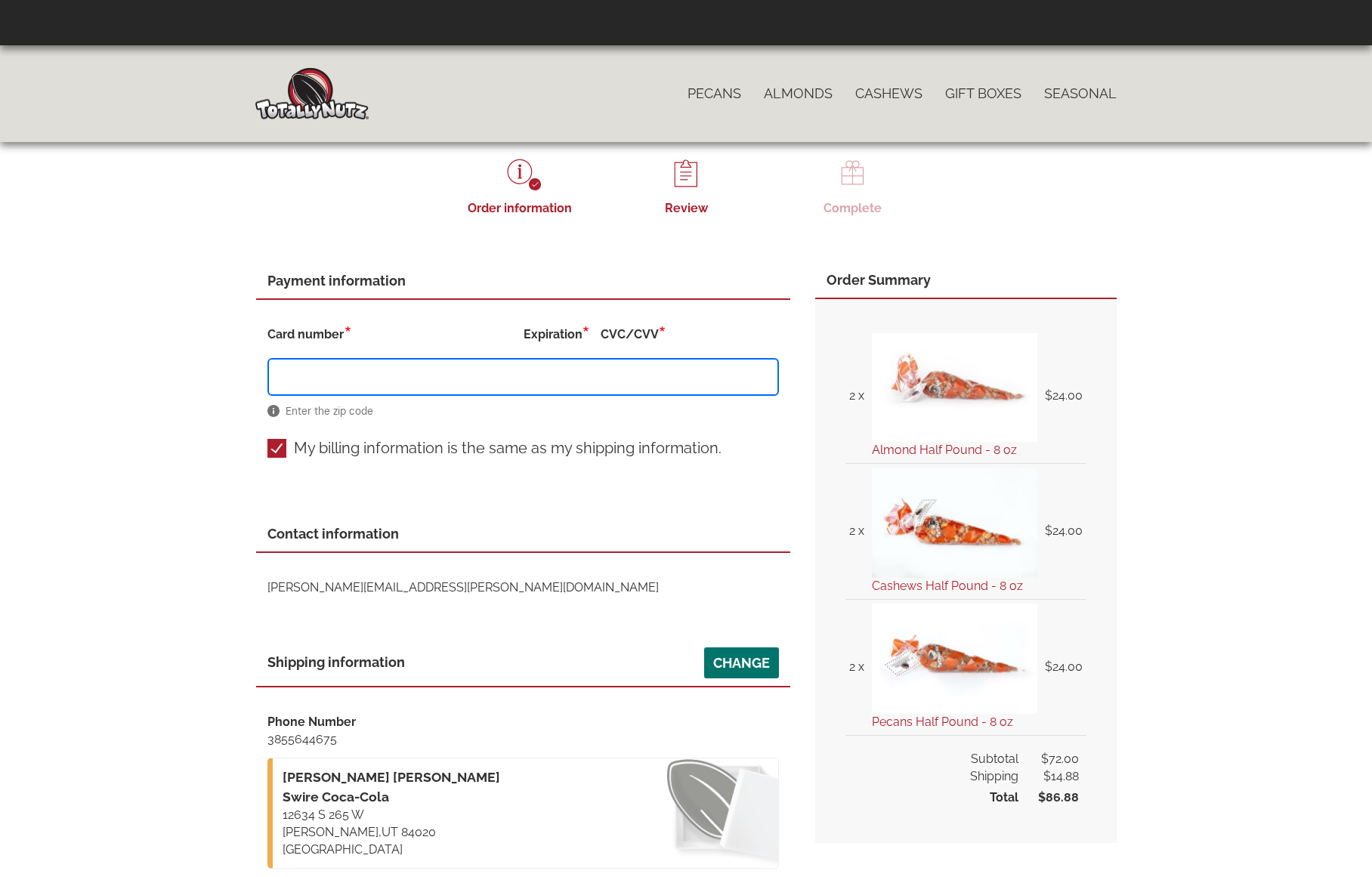
click at [35, 511] on div "Close navigation Main navigation Home Catalog menu navigation Pecans Almonds Ca…" at bounding box center [686, 520] width 1372 height 950
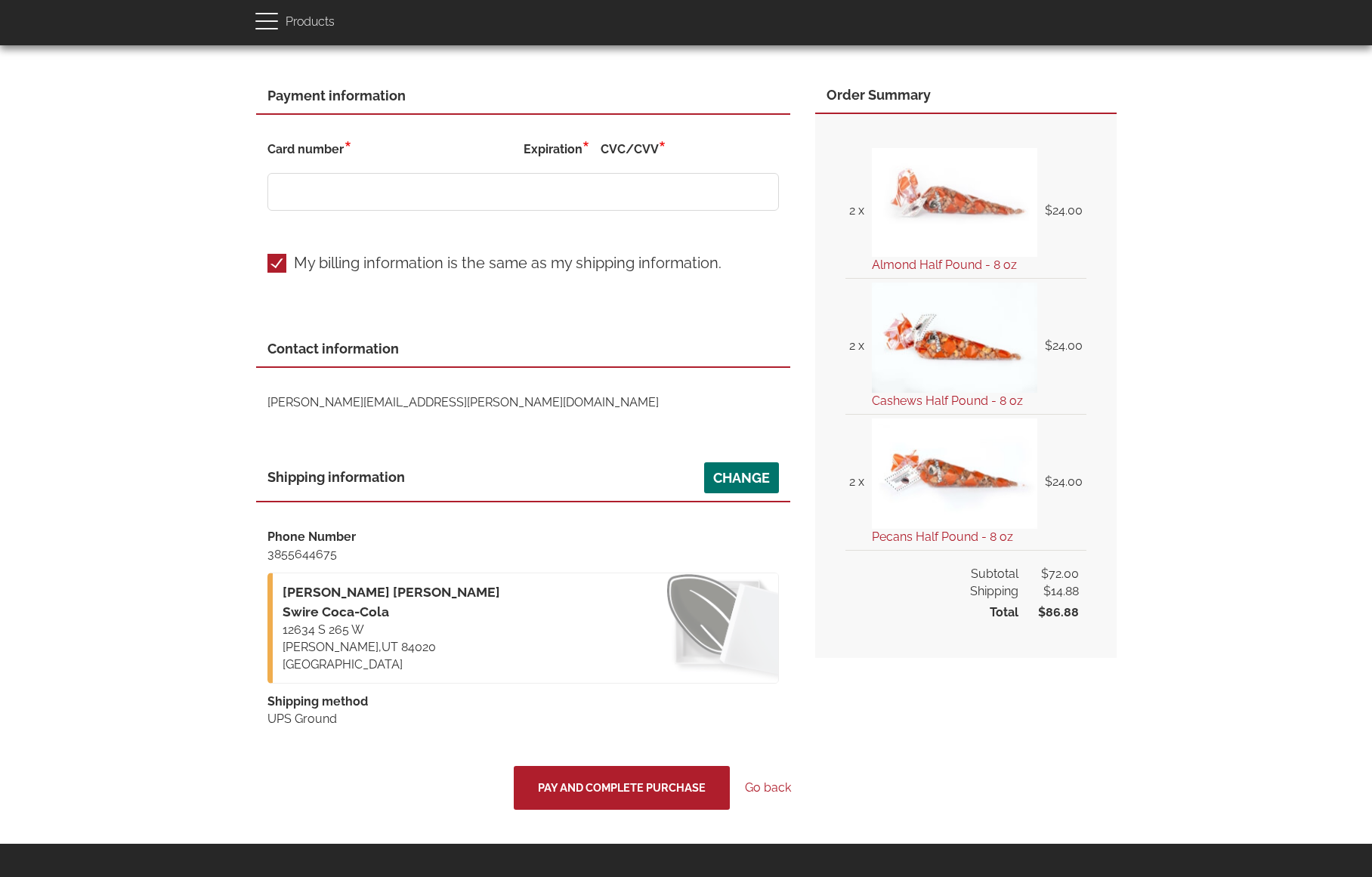
scroll to position [251, 0]
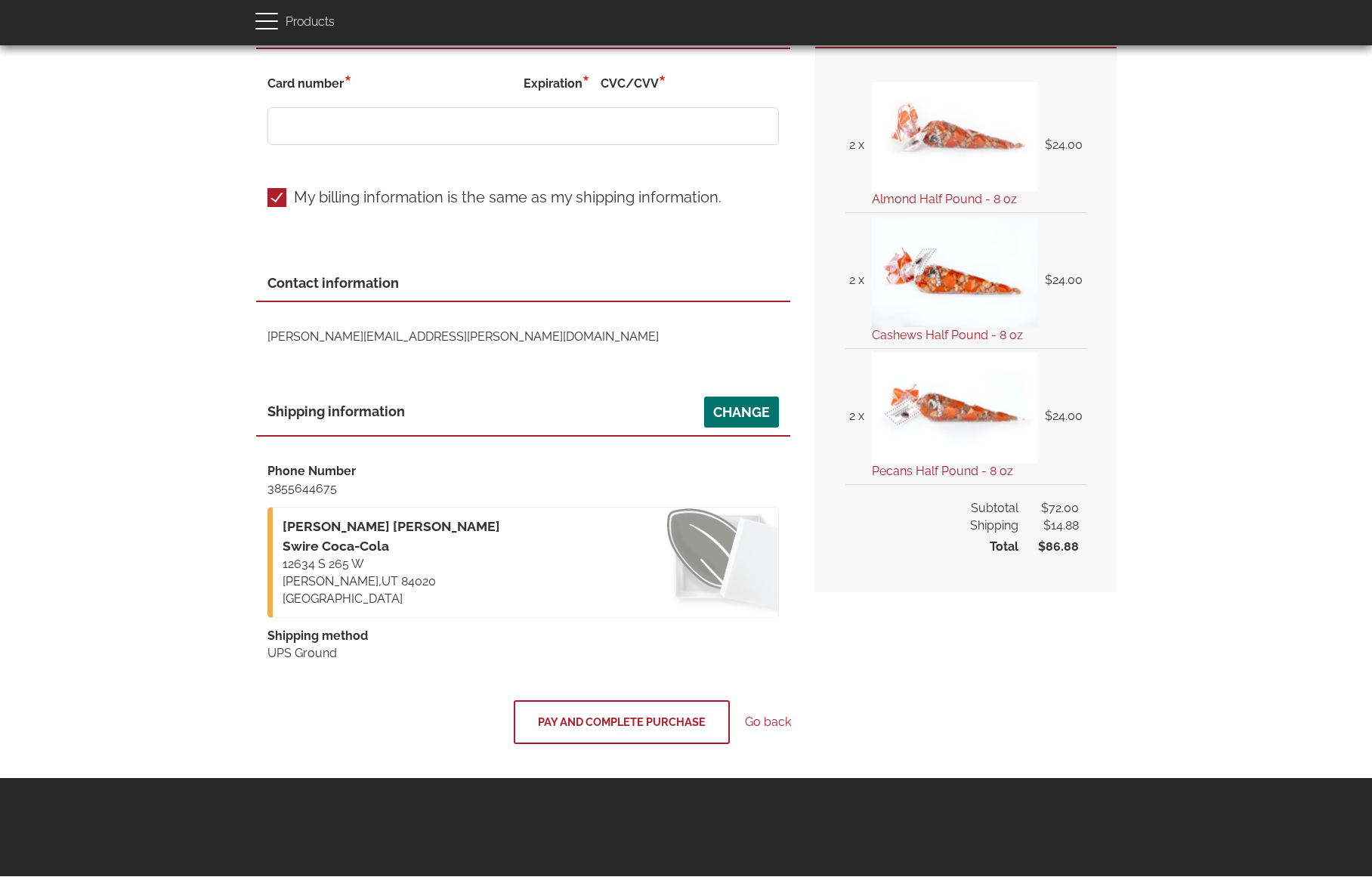
click at [589, 714] on button "Pay and complete purchase" at bounding box center [622, 723] width 216 height 44
